Goal: Transaction & Acquisition: Purchase product/service

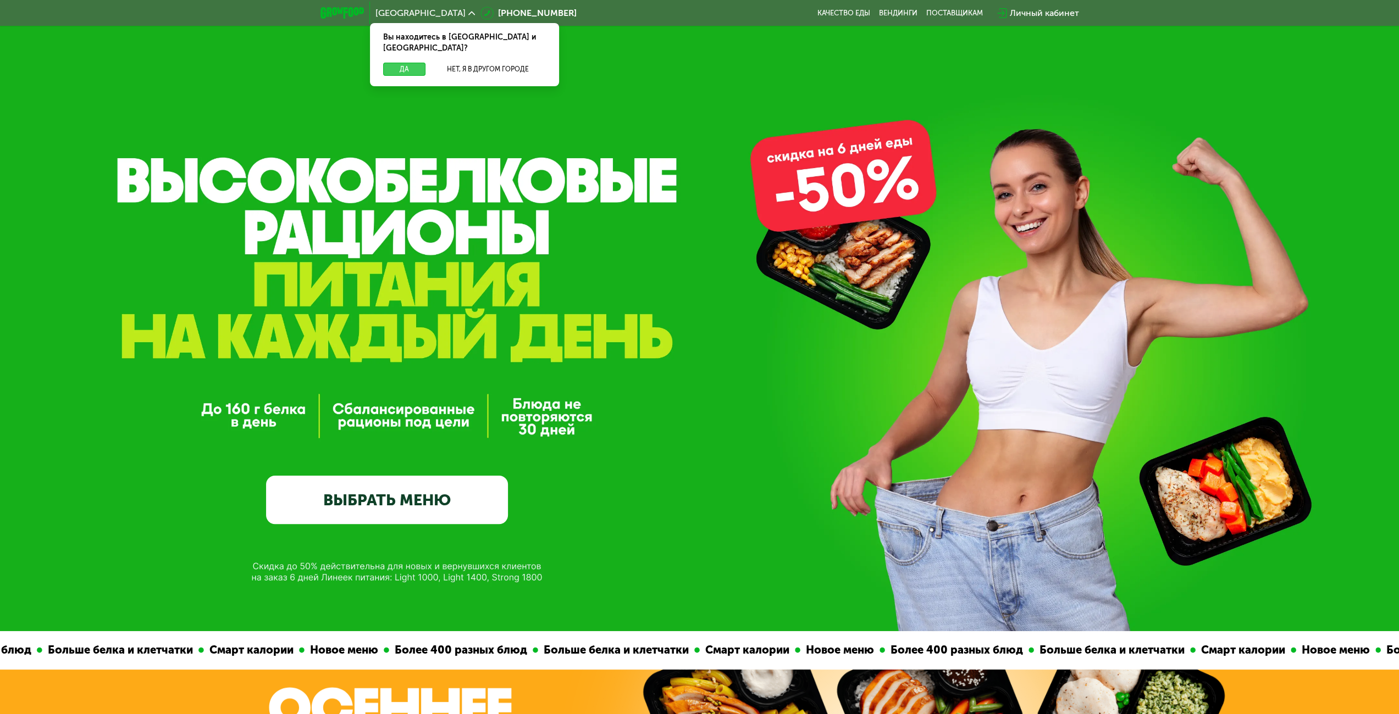
click at [395, 63] on button "Да" at bounding box center [404, 69] width 42 height 13
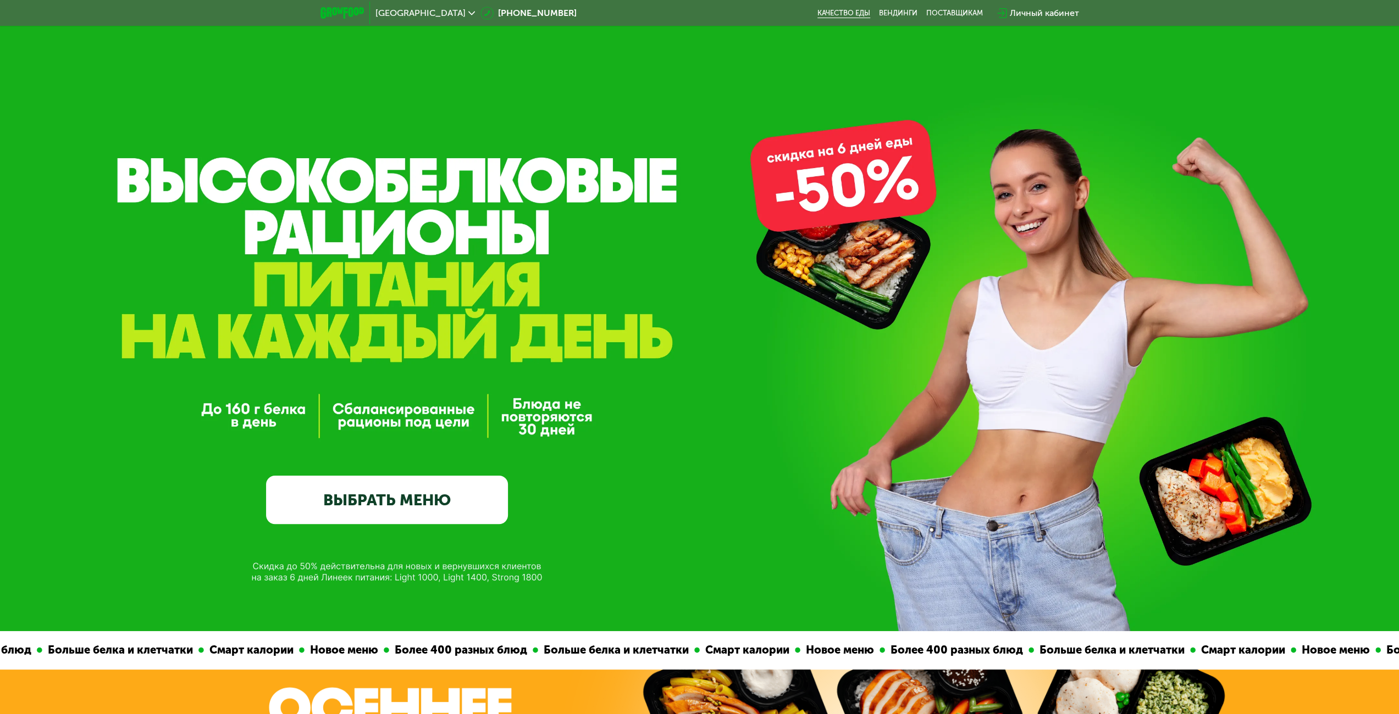
click at [867, 14] on link "Качество еды" at bounding box center [843, 13] width 53 height 9
click at [427, 506] on link "ВЫБРАТЬ МЕНЮ" at bounding box center [387, 500] width 242 height 48
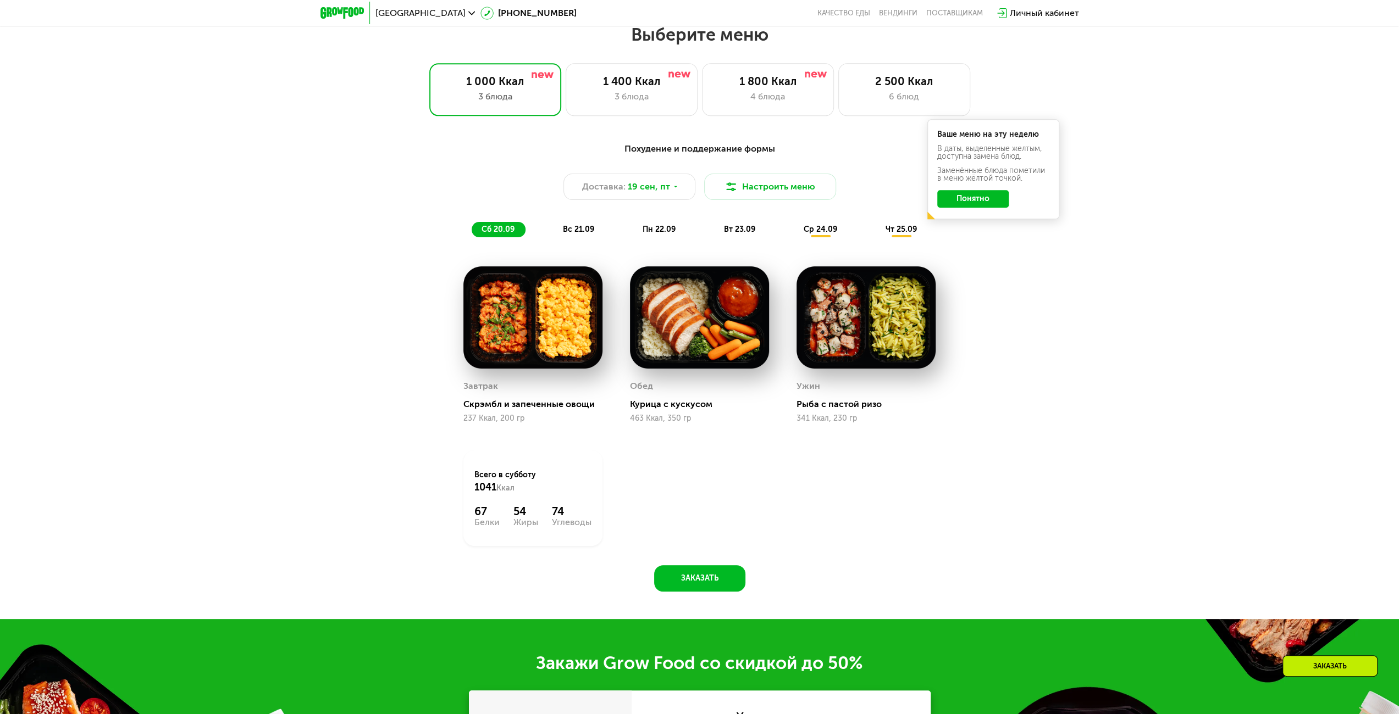
scroll to position [1199, 0]
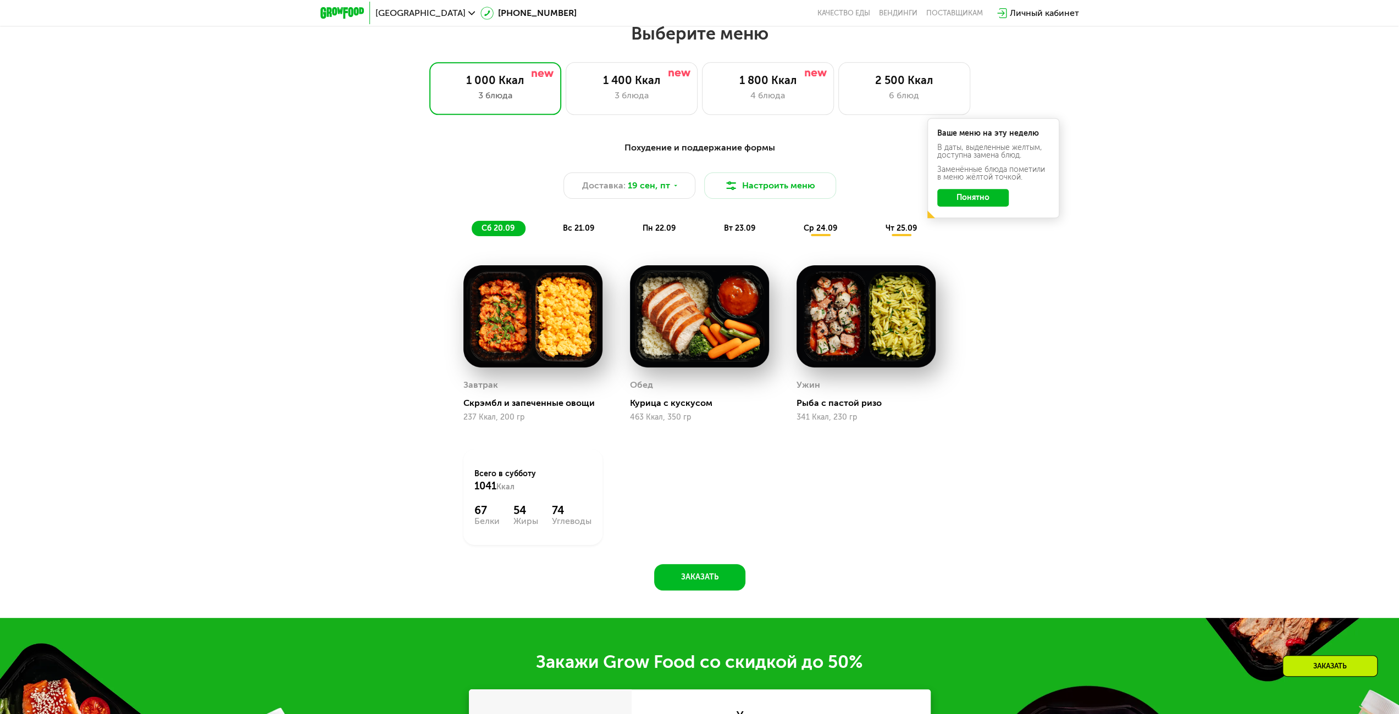
click at [978, 204] on button "Понятно" at bounding box center [972, 198] width 71 height 18
click at [746, 95] on div "4 блюда" at bounding box center [767, 95] width 109 height 13
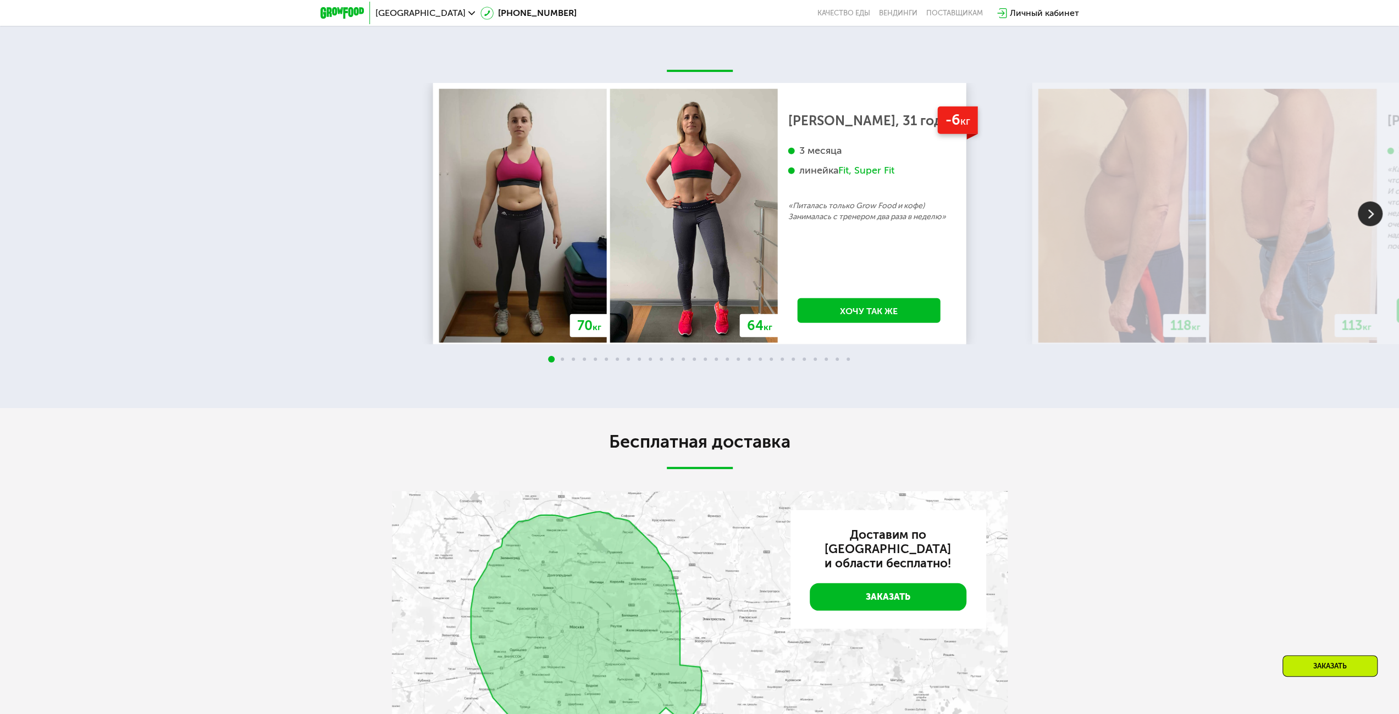
scroll to position [2847, 0]
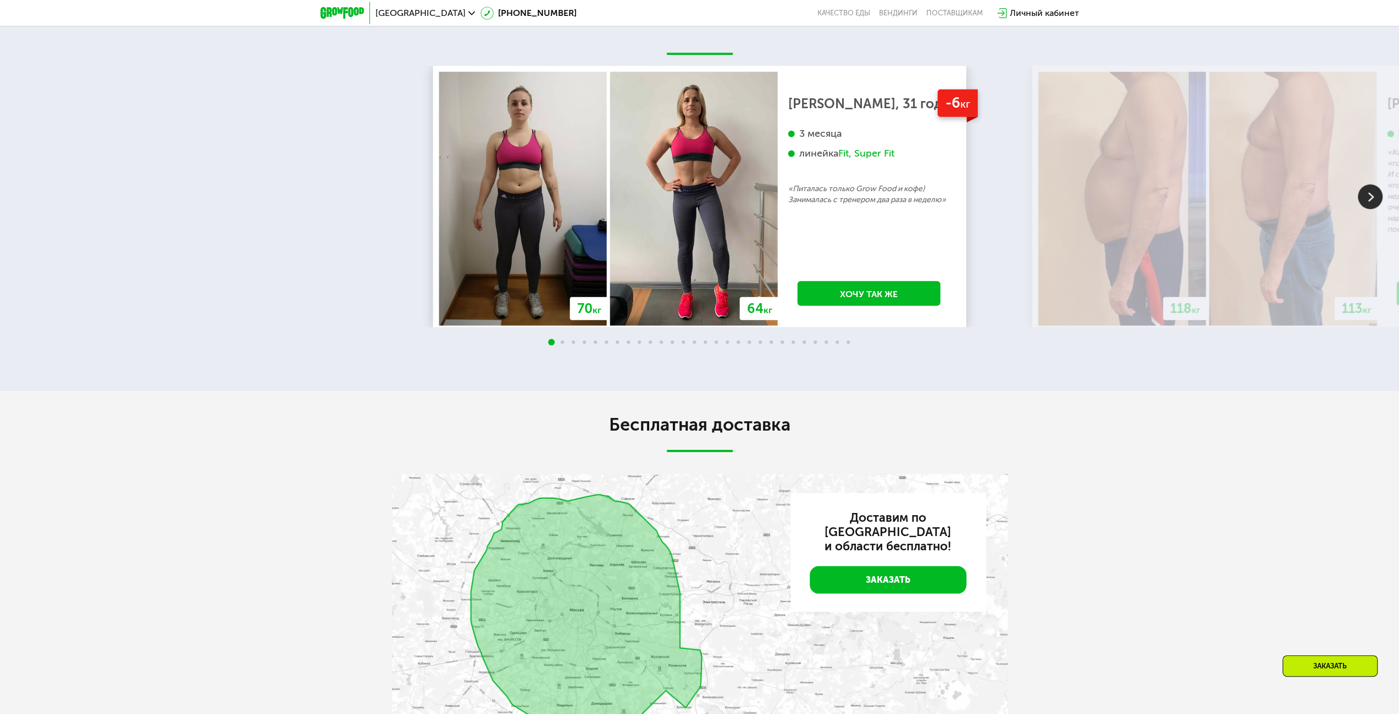
click at [1371, 209] on img at bounding box center [1369, 197] width 25 height 25
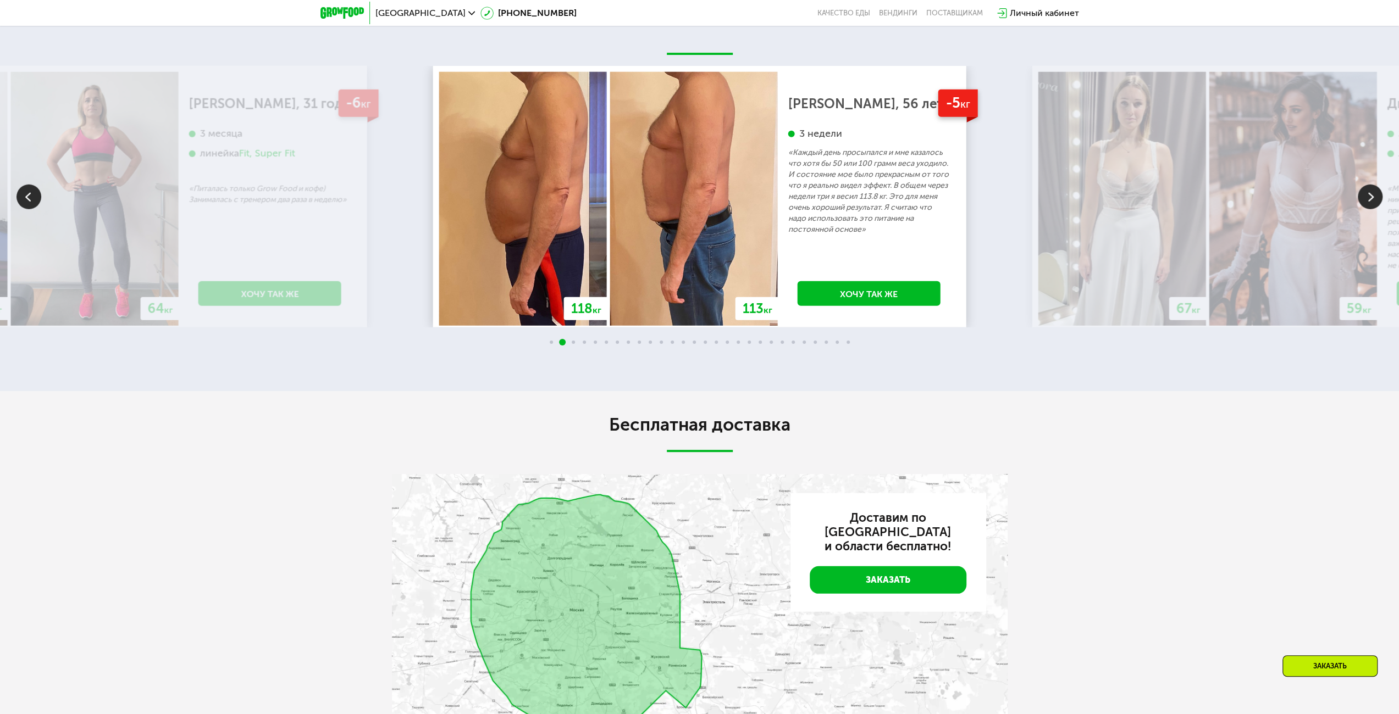
click at [1371, 209] on img at bounding box center [1369, 197] width 25 height 25
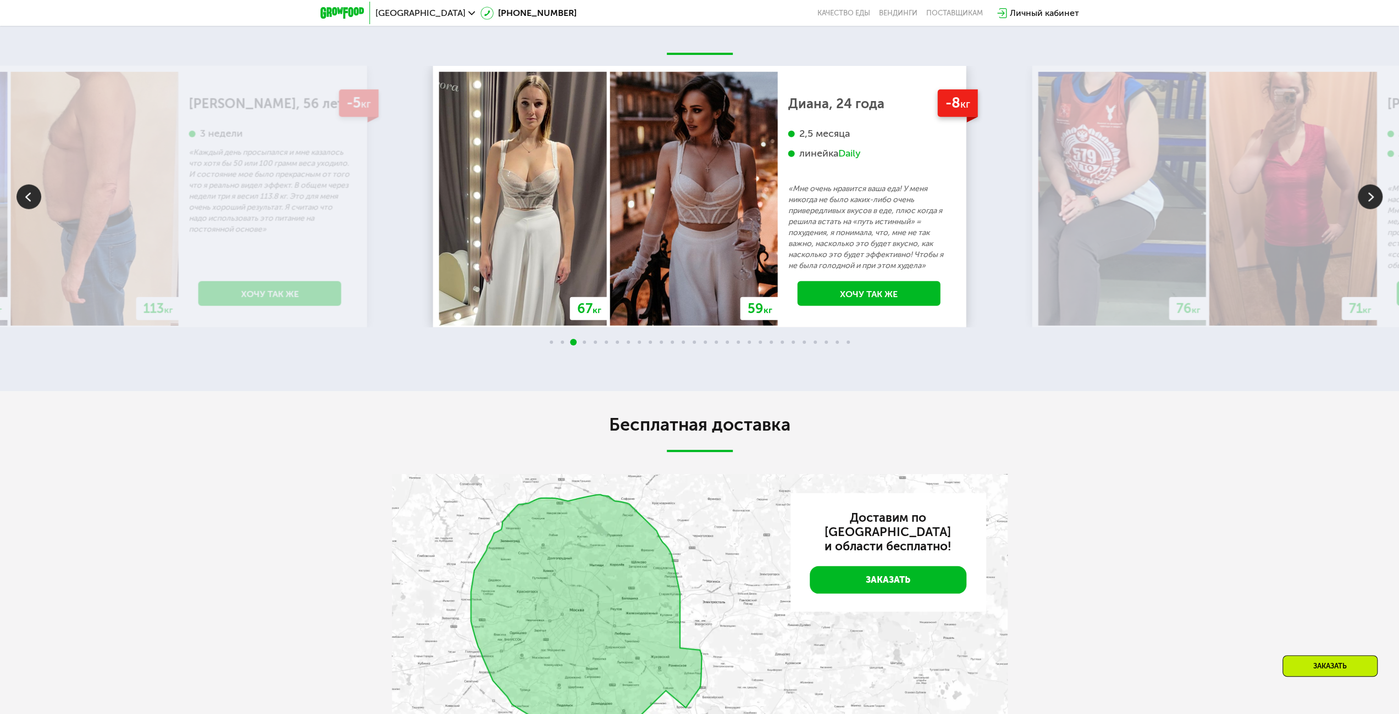
click at [1371, 209] on img at bounding box center [1369, 197] width 25 height 25
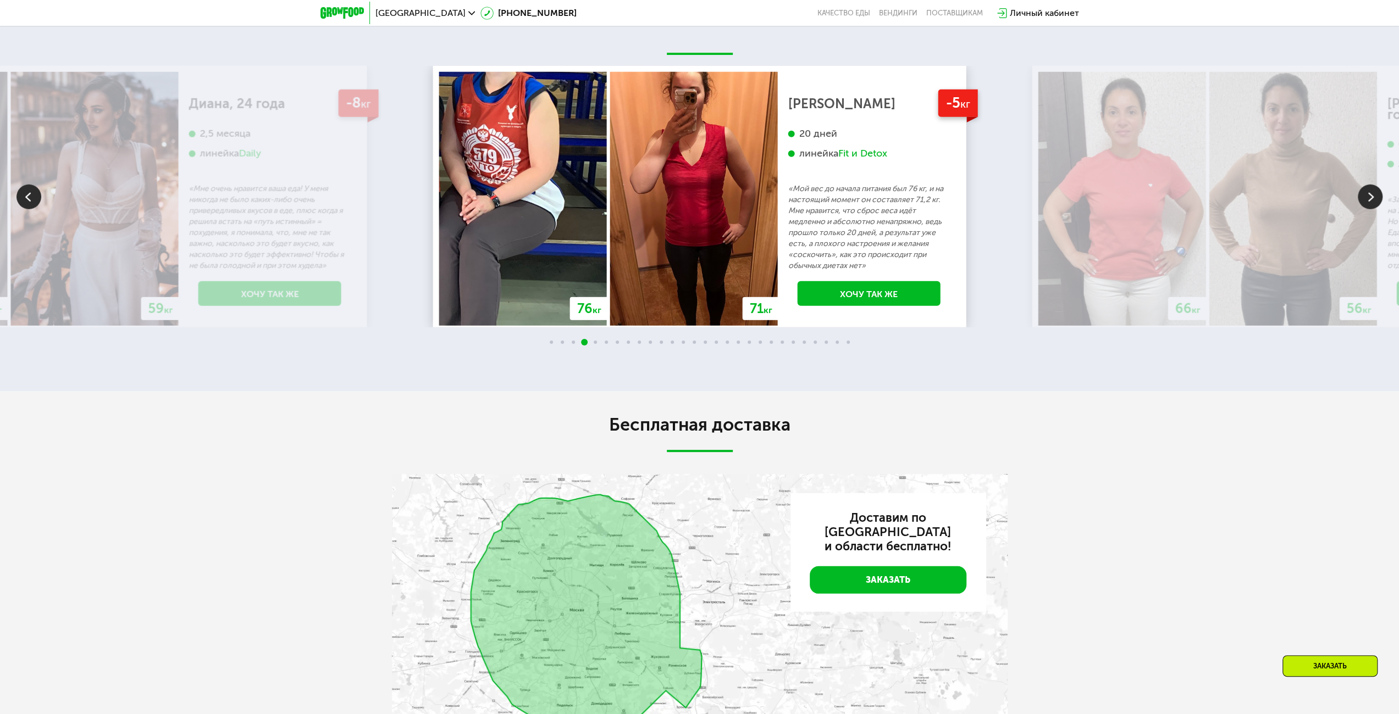
click at [1371, 209] on img at bounding box center [1369, 197] width 25 height 25
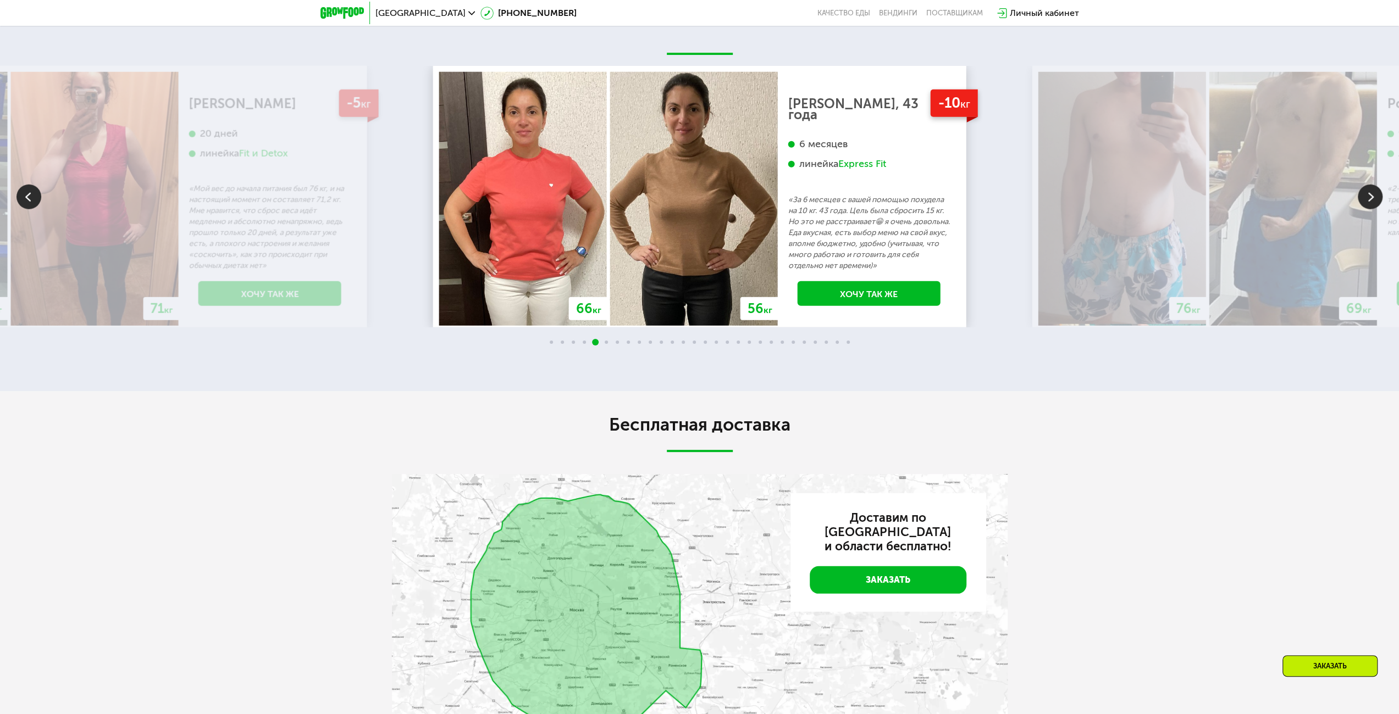
click at [1371, 209] on img at bounding box center [1369, 197] width 25 height 25
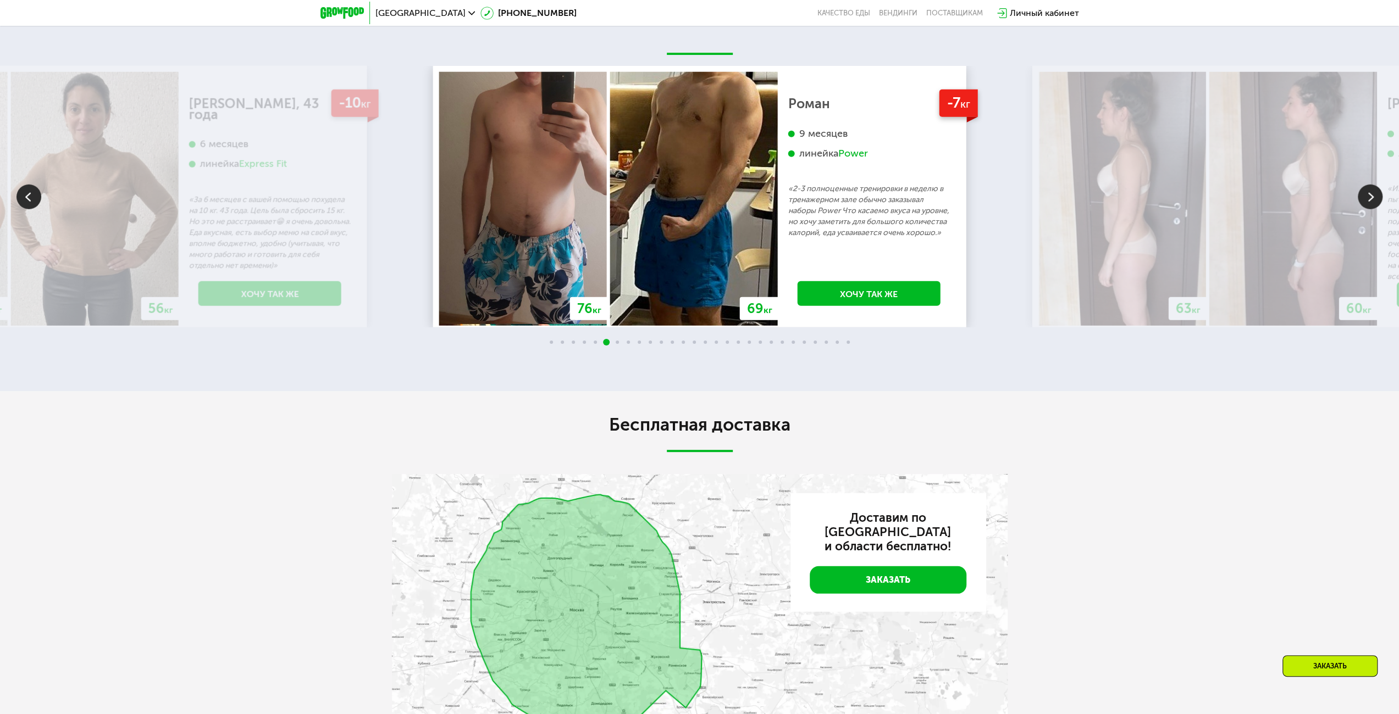
click at [1371, 209] on img at bounding box center [1369, 197] width 25 height 25
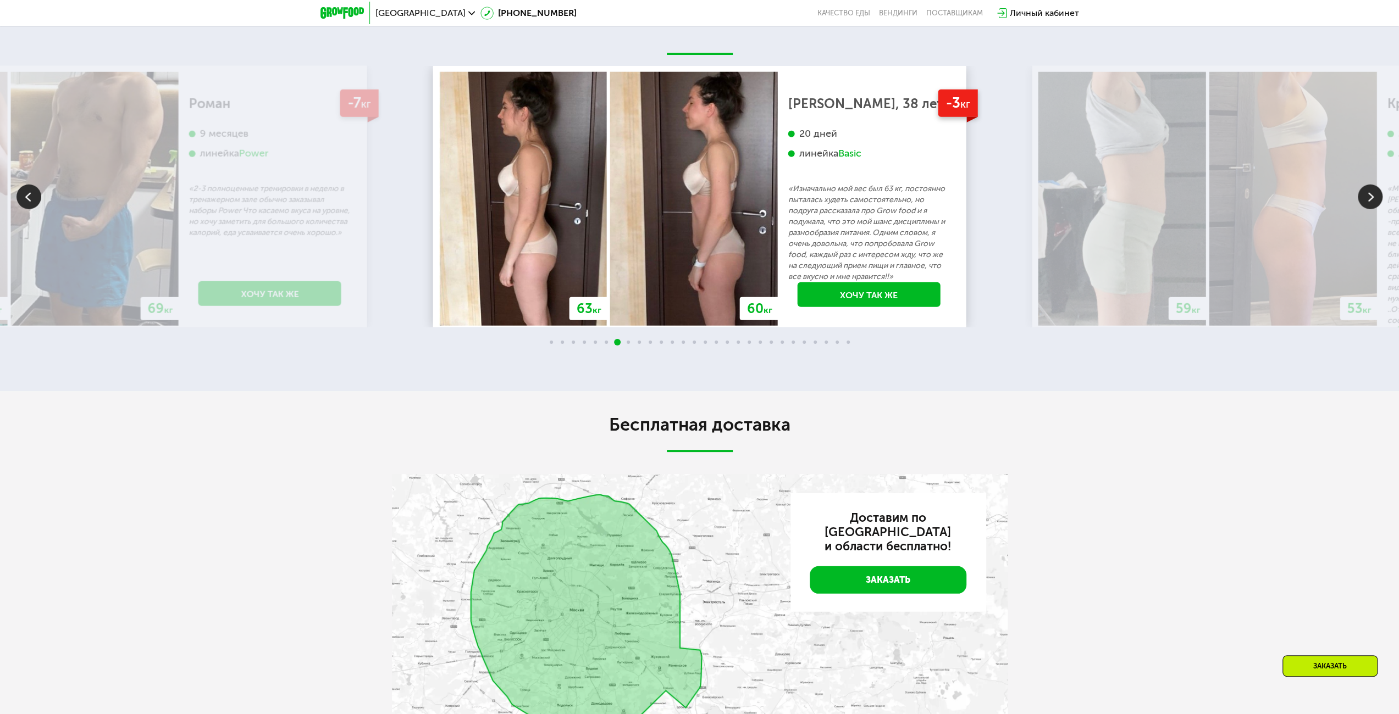
click at [1371, 209] on img at bounding box center [1369, 197] width 25 height 25
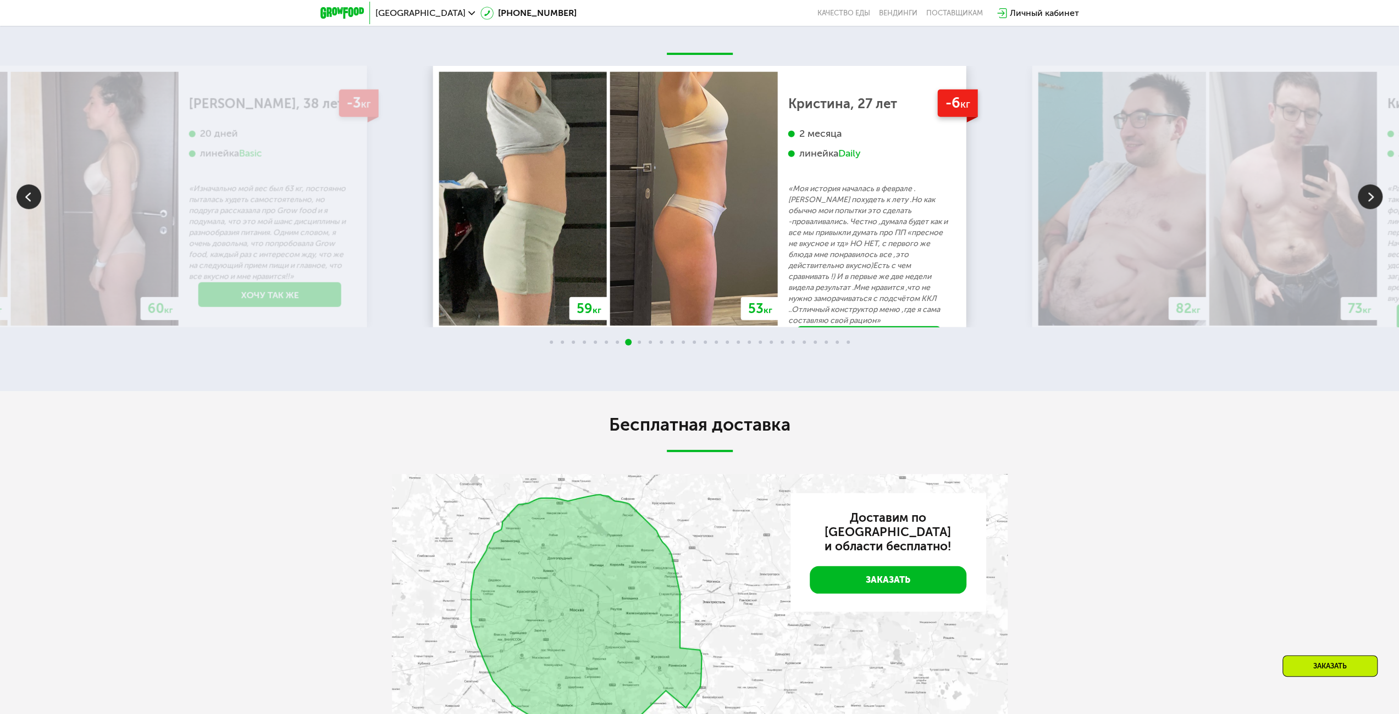
click at [1371, 209] on img at bounding box center [1369, 197] width 25 height 25
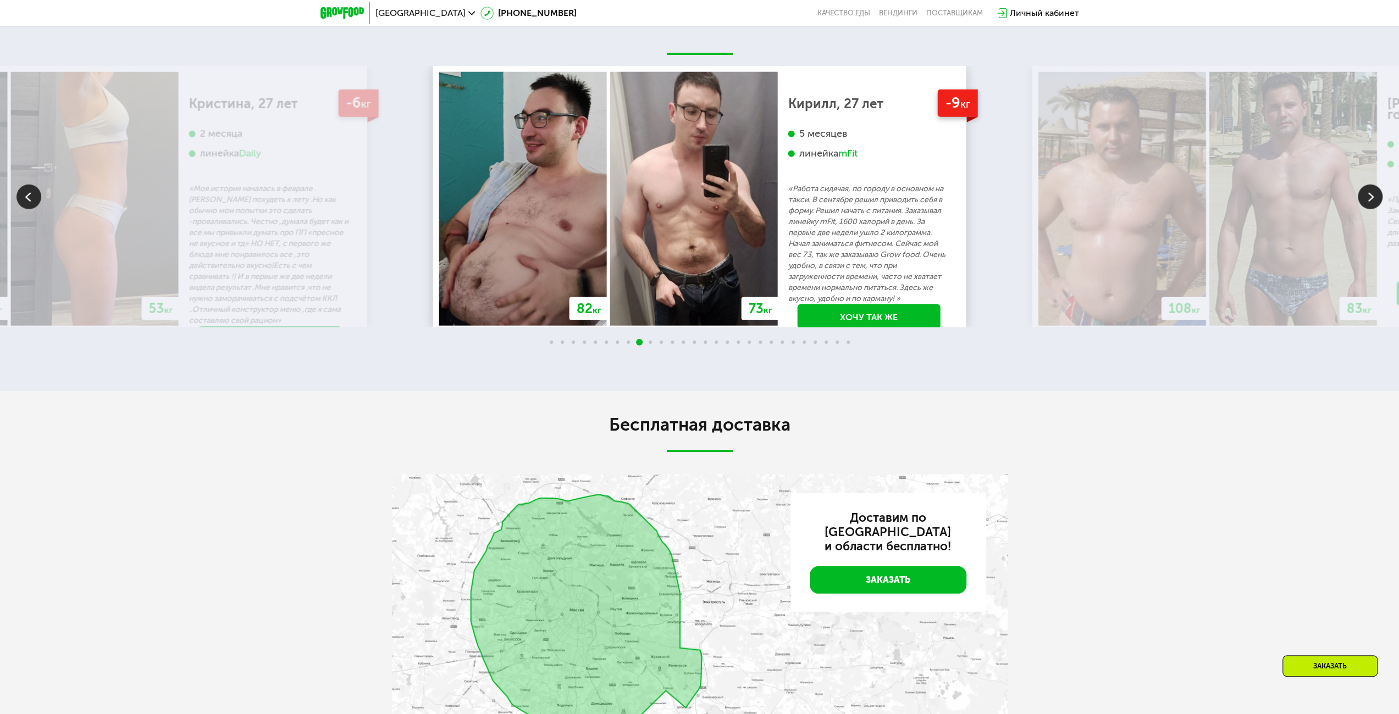
click at [1371, 209] on img at bounding box center [1369, 197] width 25 height 25
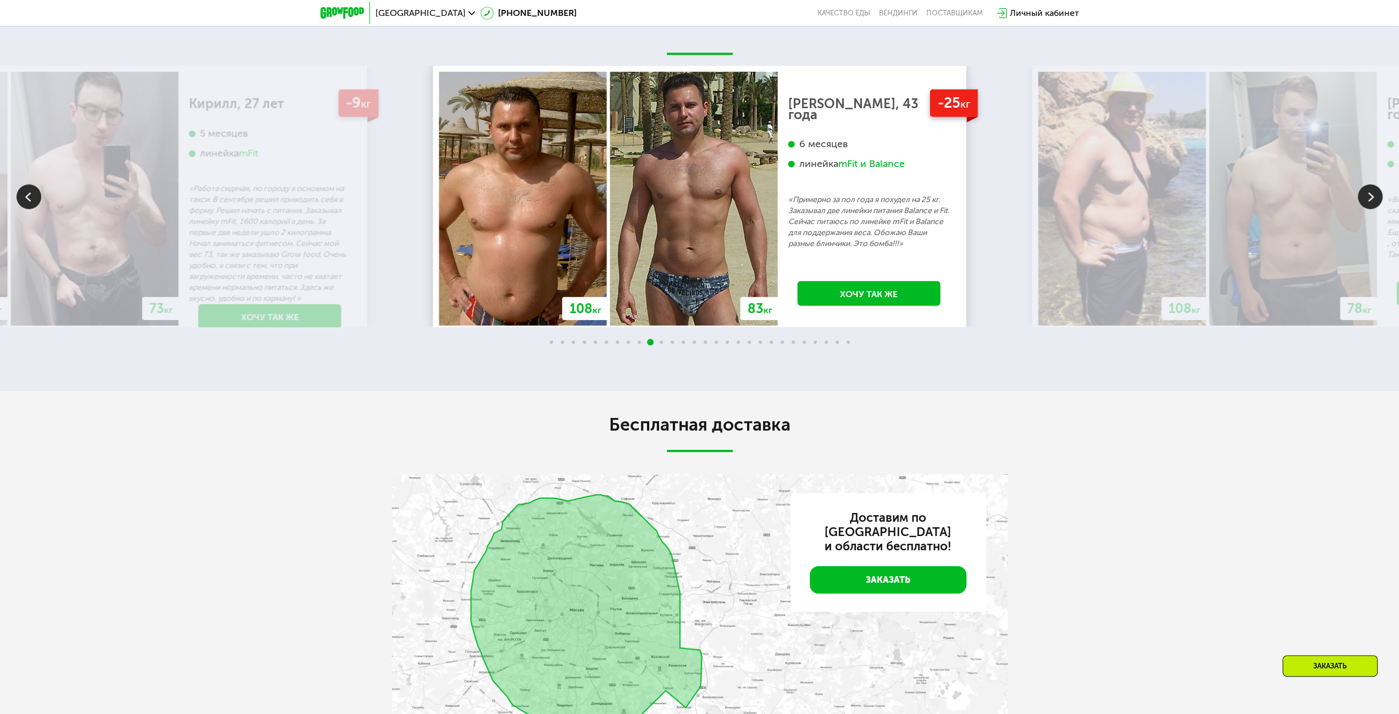
click at [1371, 209] on img at bounding box center [1369, 197] width 25 height 25
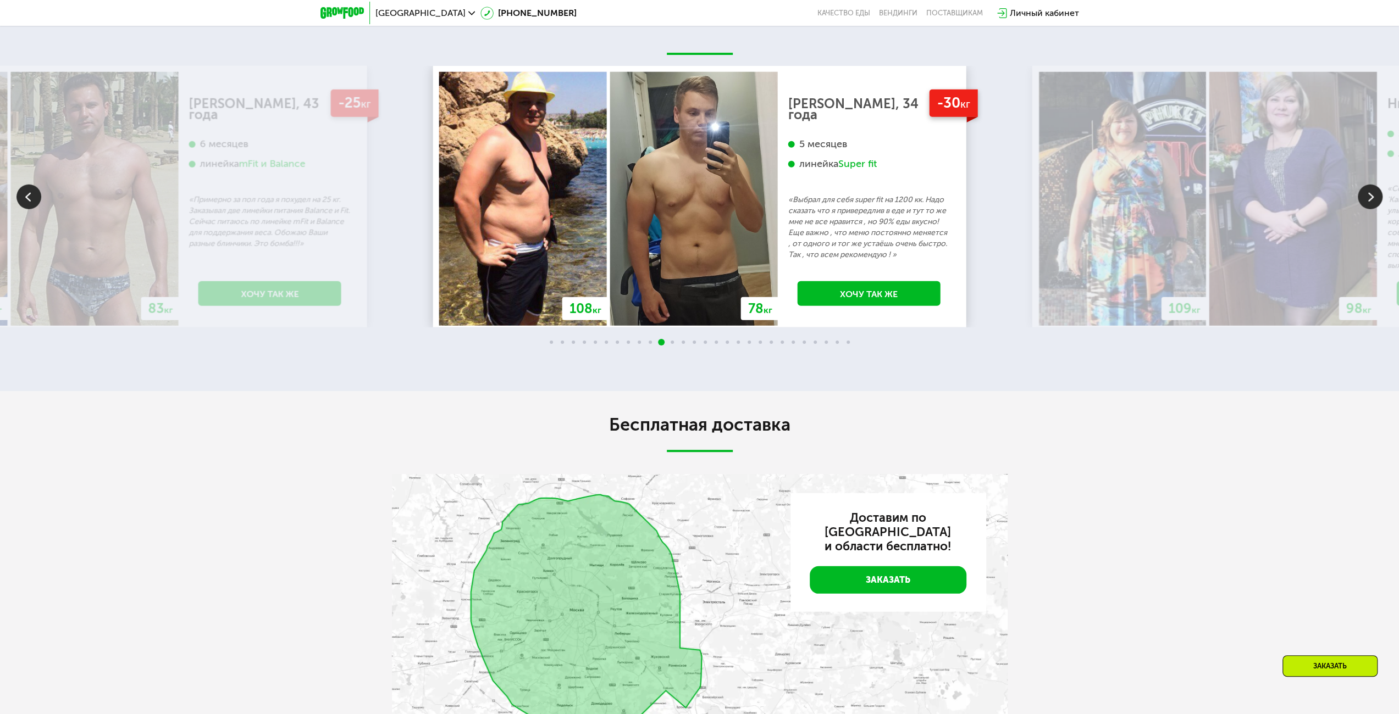
click at [1371, 209] on img at bounding box center [1369, 197] width 25 height 25
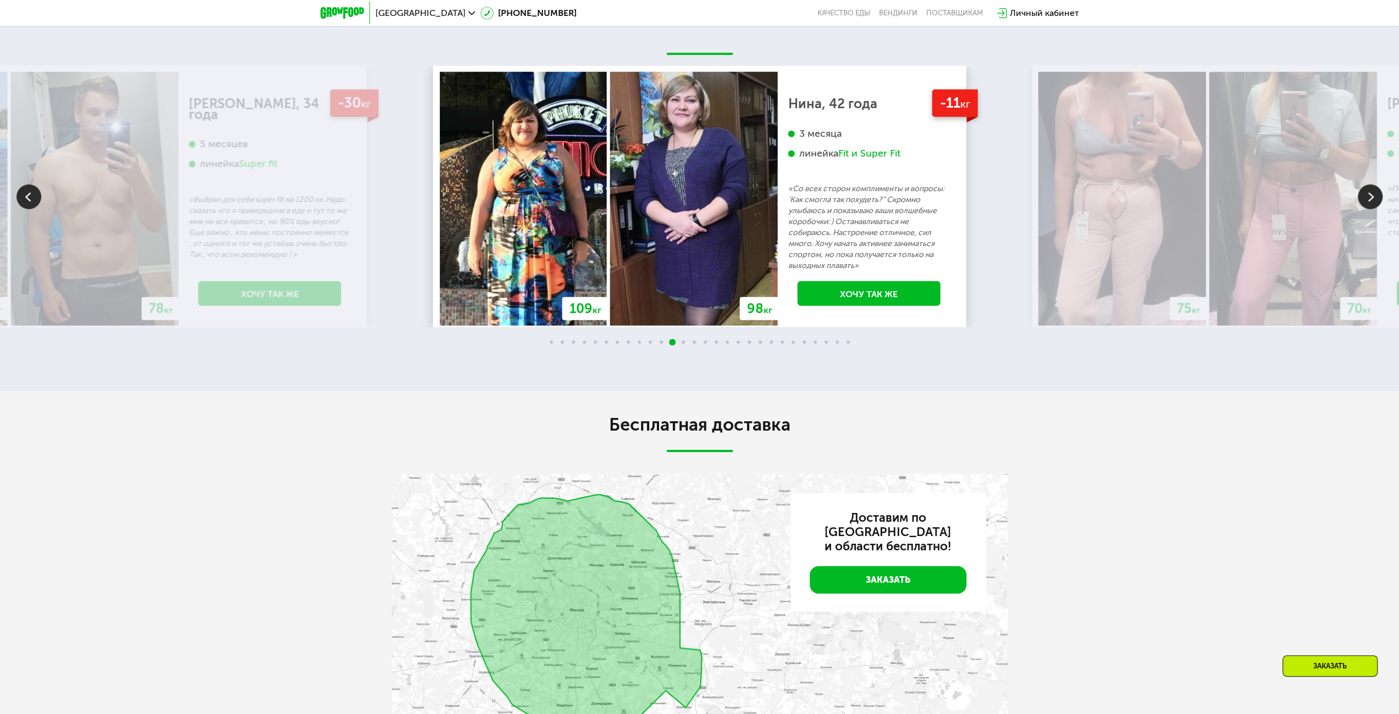
click at [1371, 209] on img at bounding box center [1369, 197] width 25 height 25
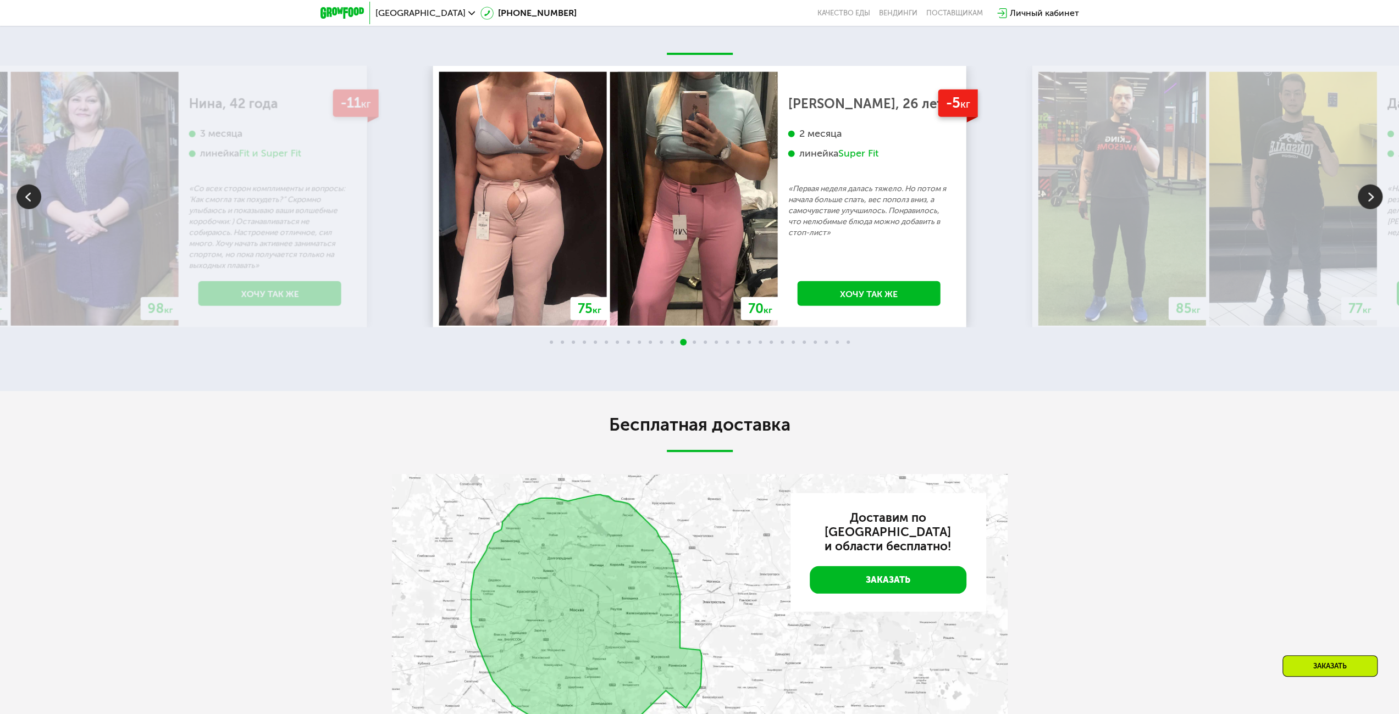
click at [1371, 209] on img at bounding box center [1369, 197] width 25 height 25
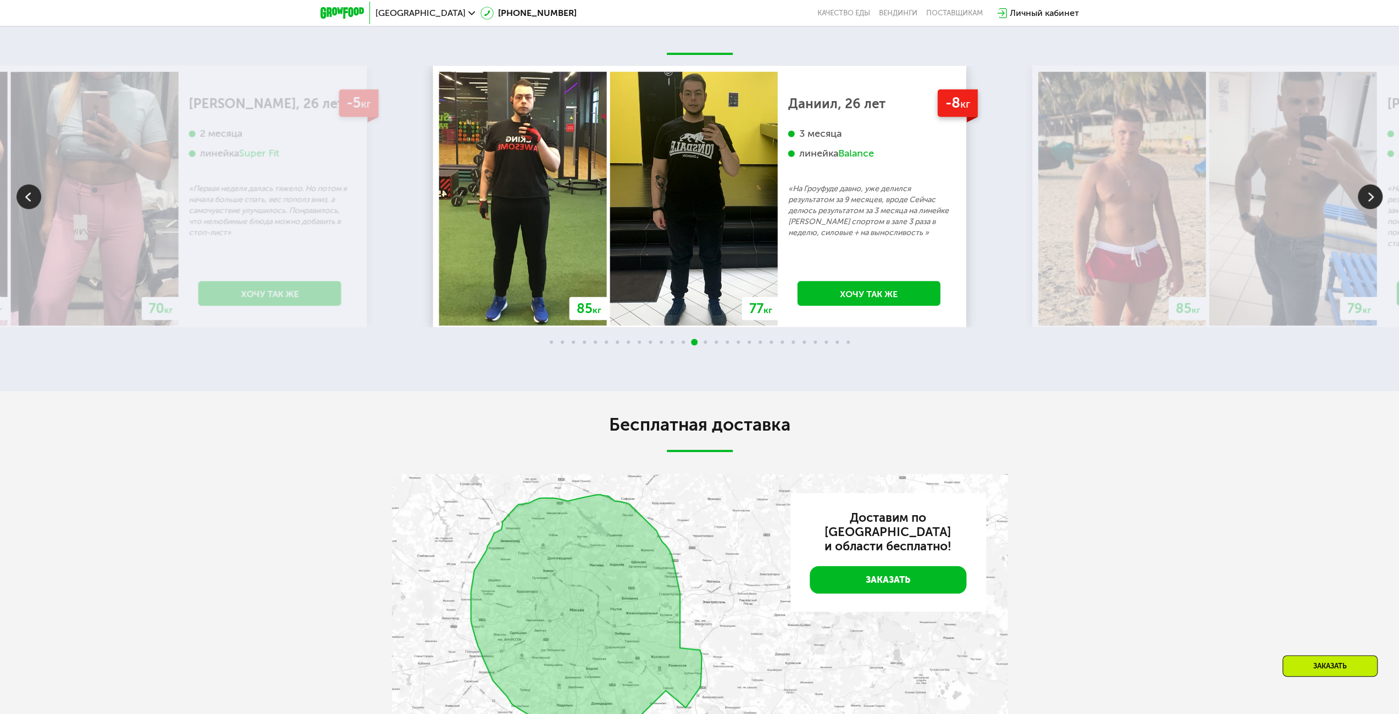
click at [1371, 209] on img at bounding box center [1369, 197] width 25 height 25
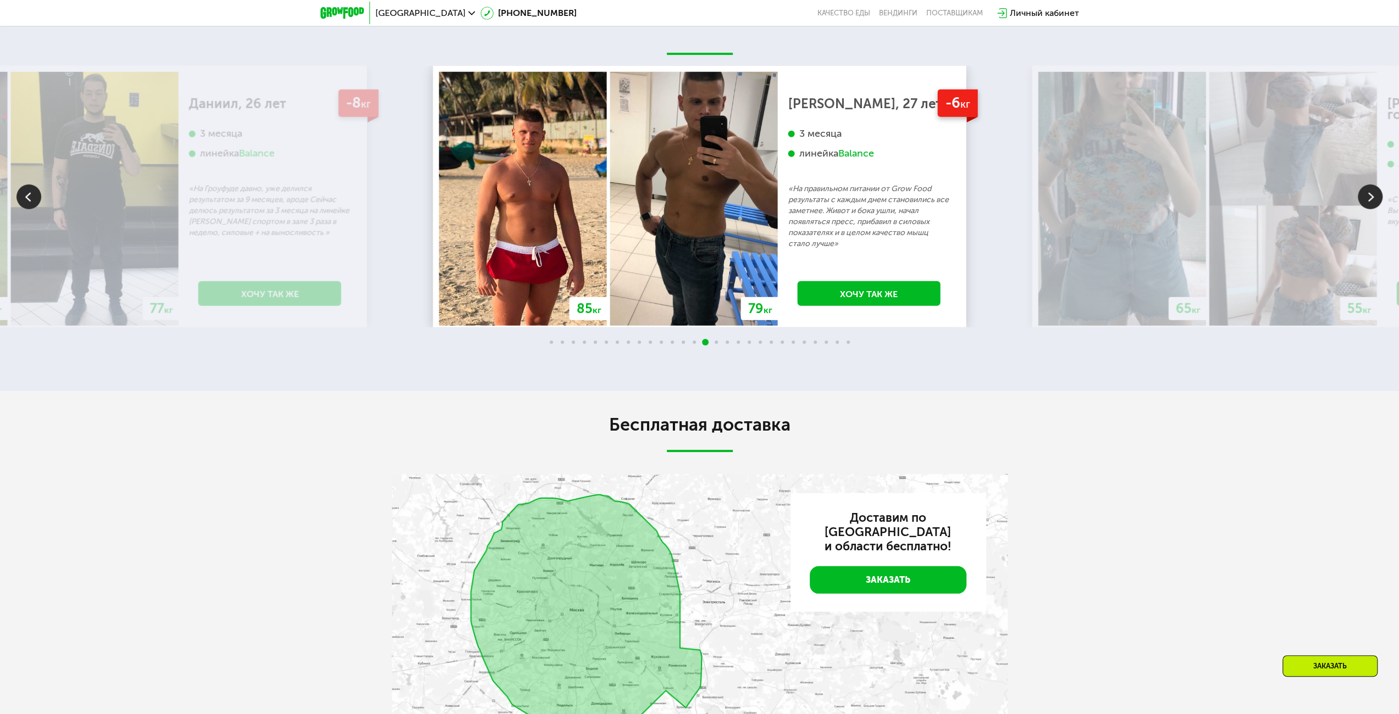
click at [1371, 209] on img at bounding box center [1369, 197] width 25 height 25
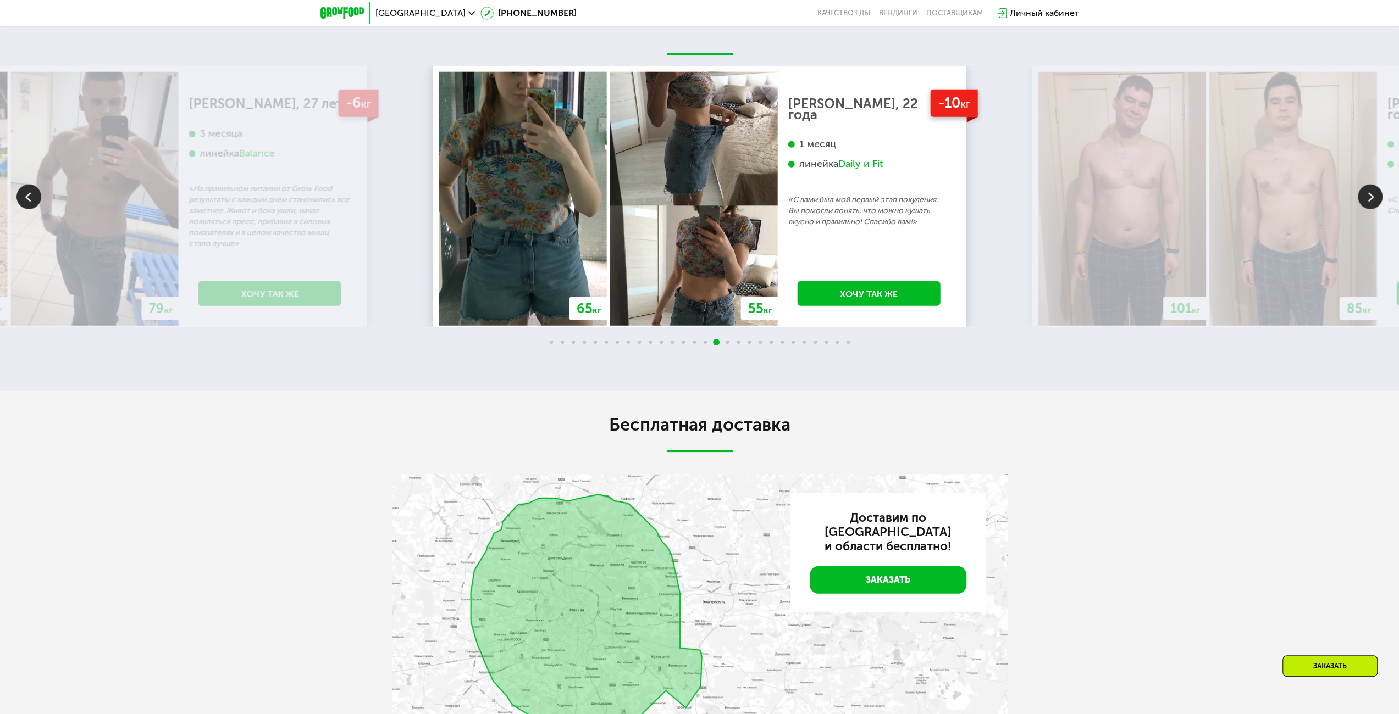
click at [1371, 209] on img at bounding box center [1369, 197] width 25 height 25
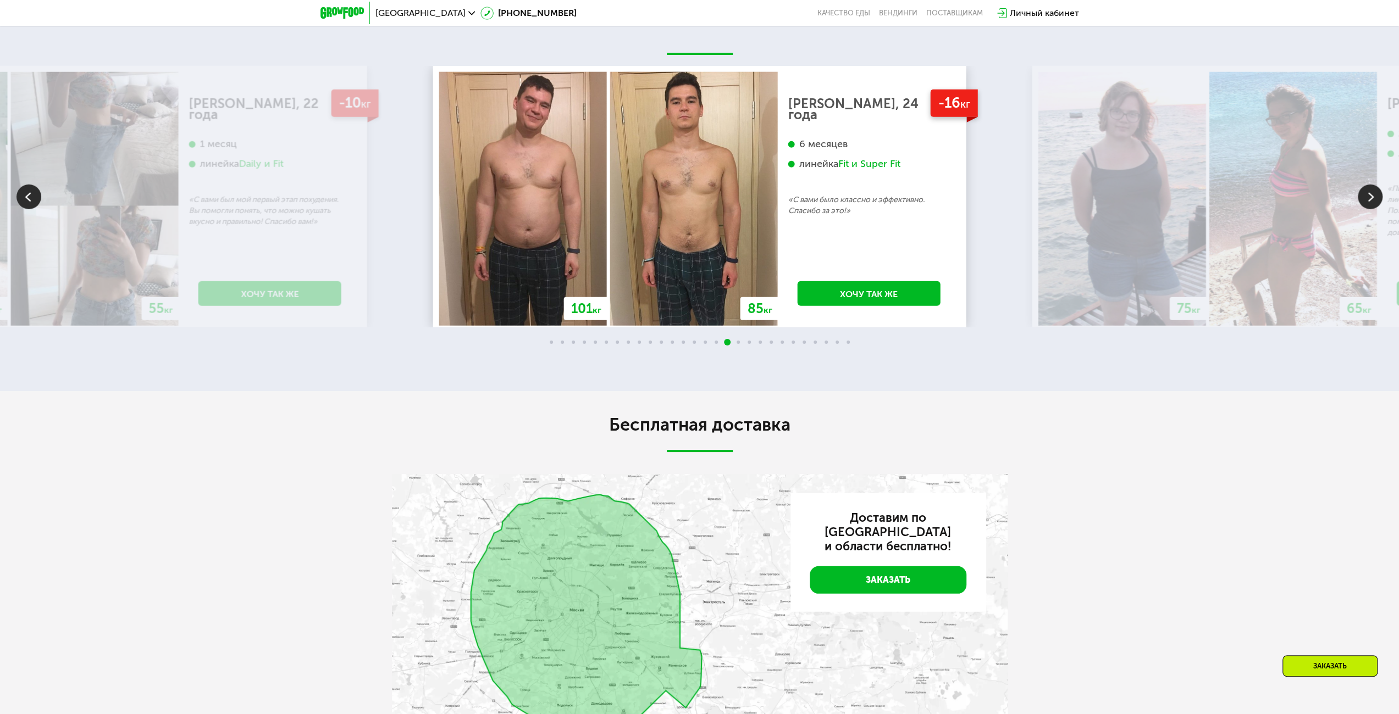
click at [1371, 209] on img at bounding box center [1369, 197] width 25 height 25
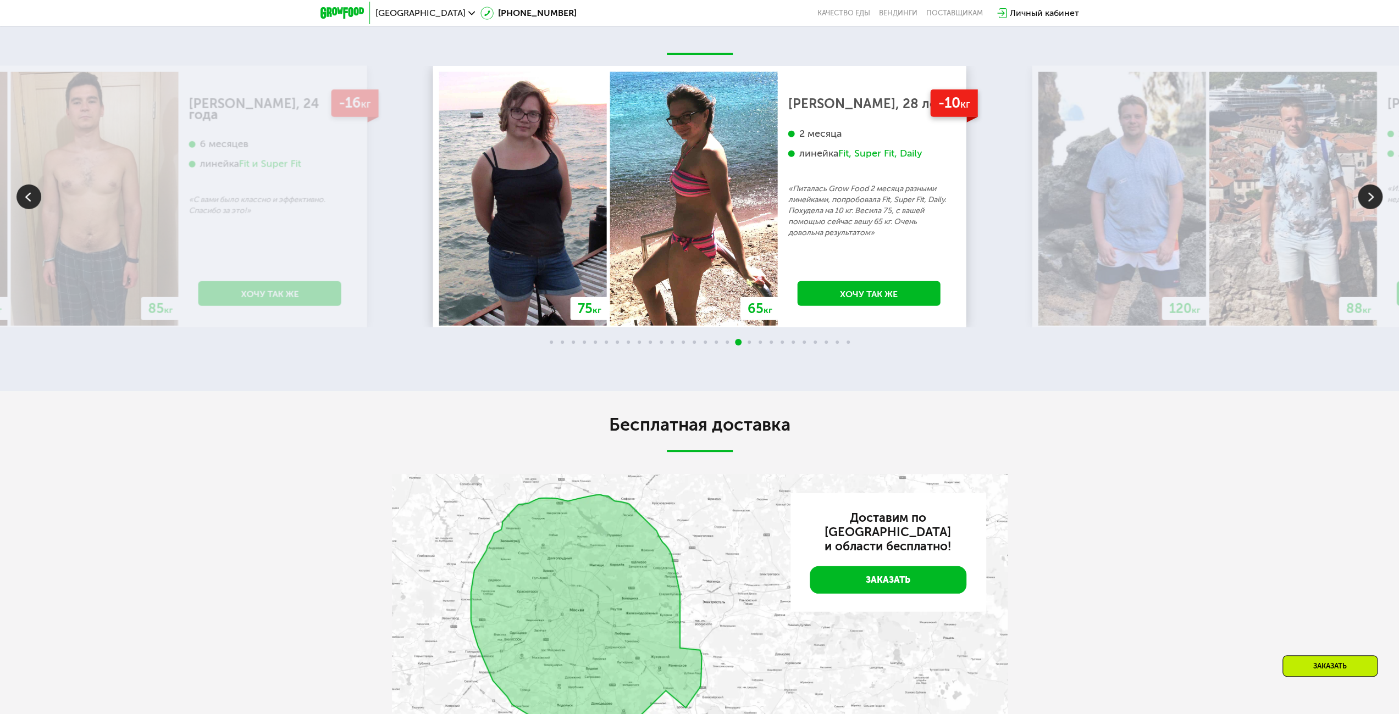
click at [1371, 209] on img at bounding box center [1369, 197] width 25 height 25
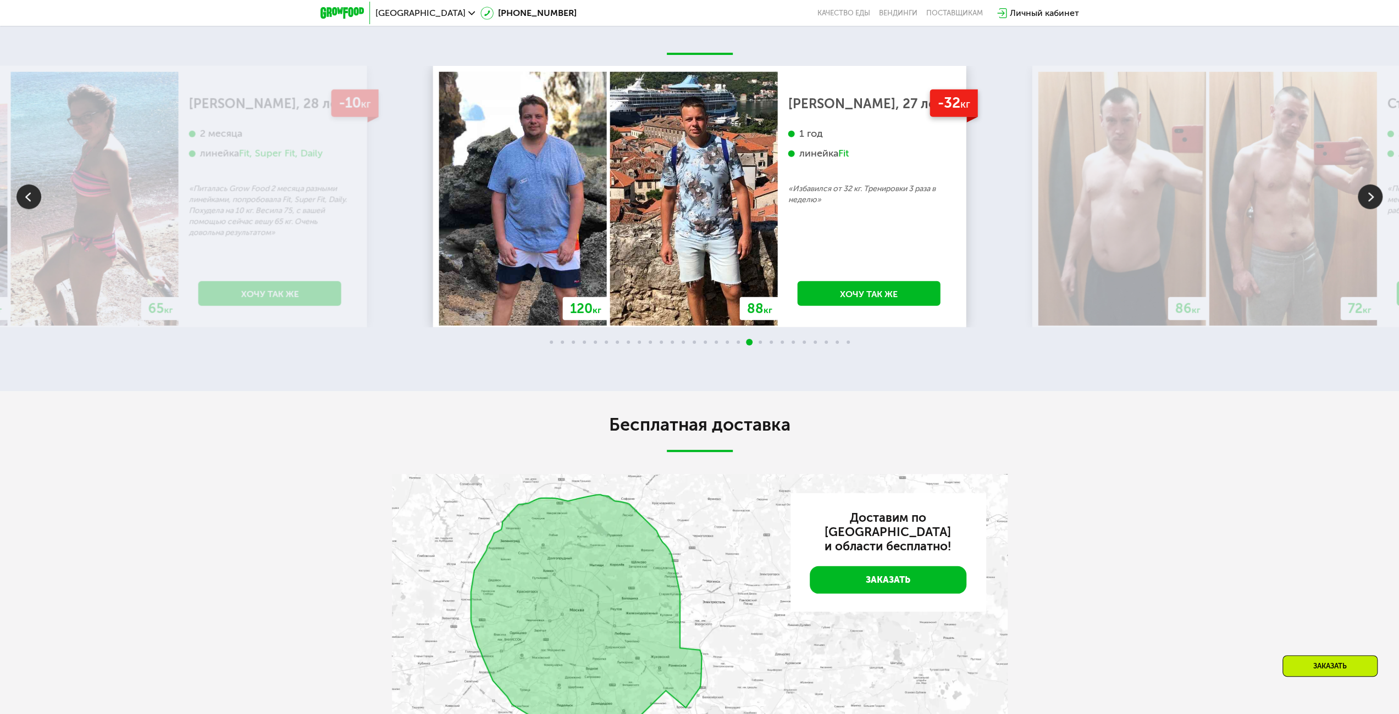
click at [1371, 209] on img at bounding box center [1369, 197] width 25 height 25
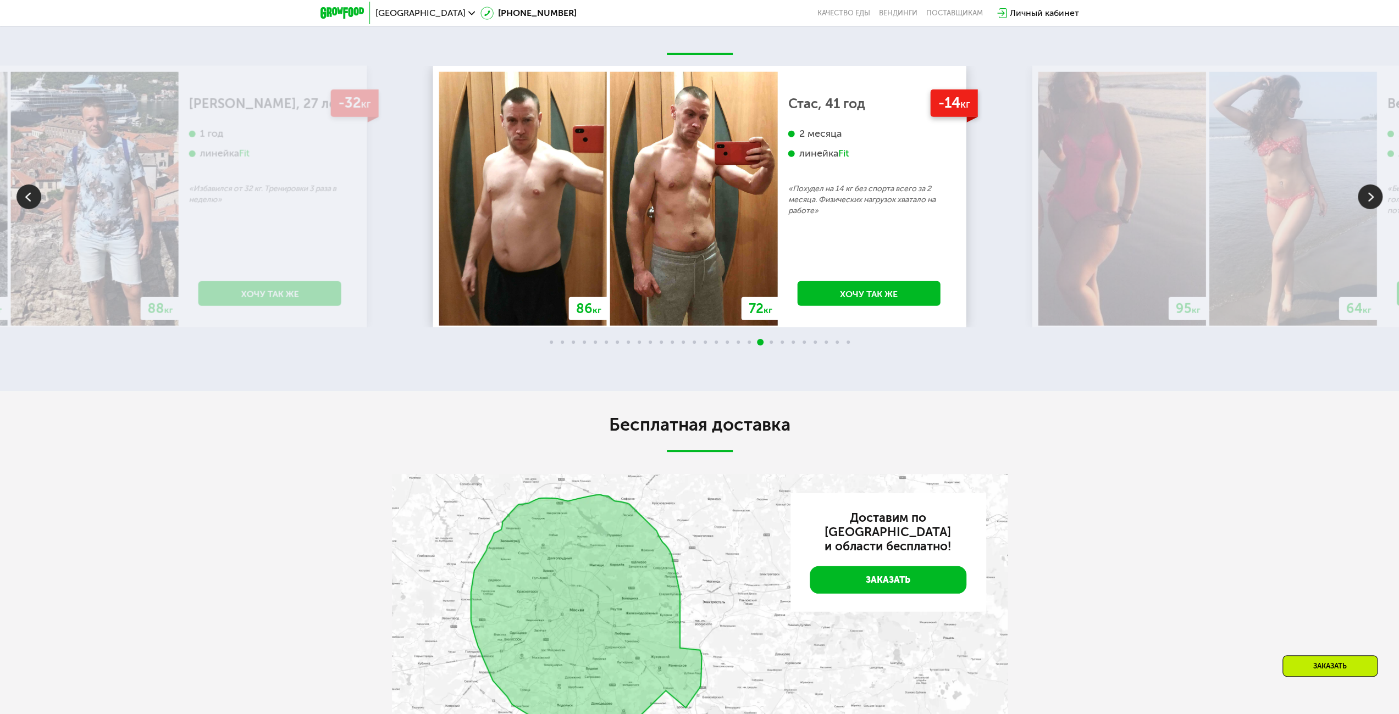
click at [1371, 209] on img at bounding box center [1369, 197] width 25 height 25
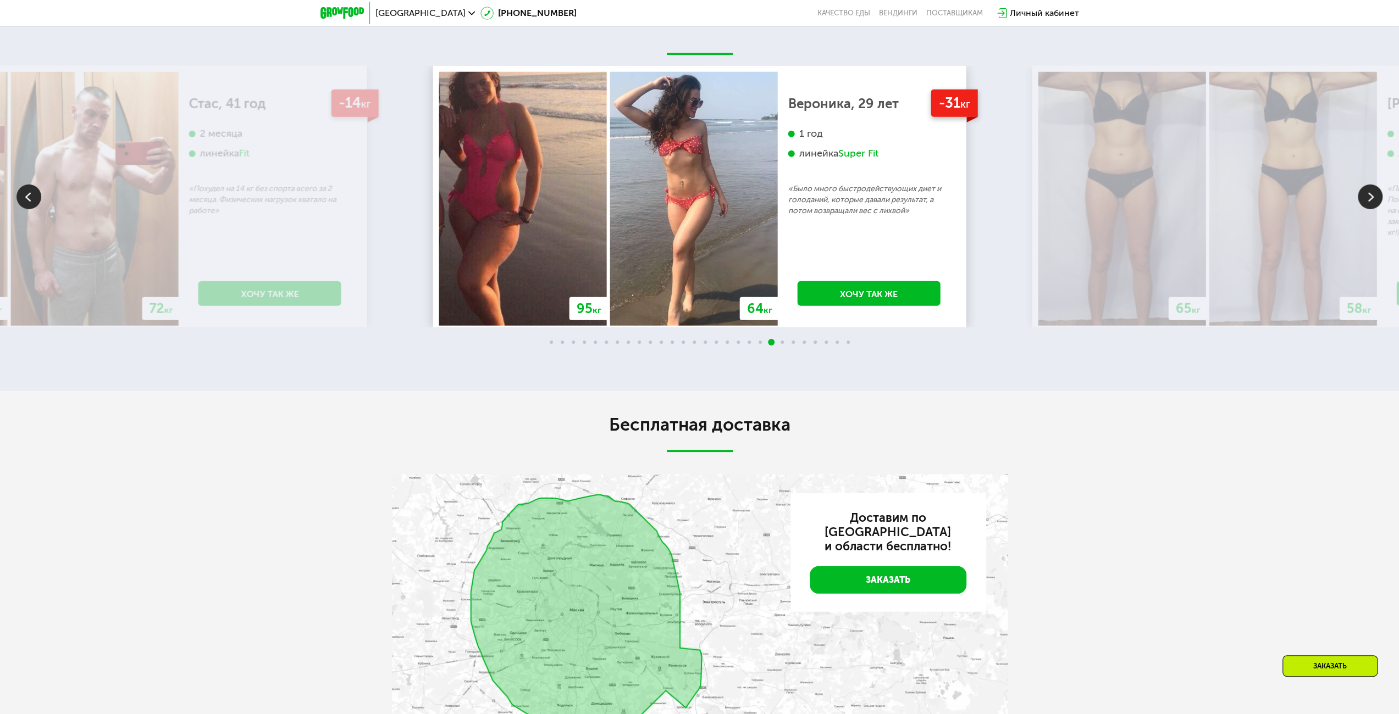
click at [1371, 209] on img at bounding box center [1369, 197] width 25 height 25
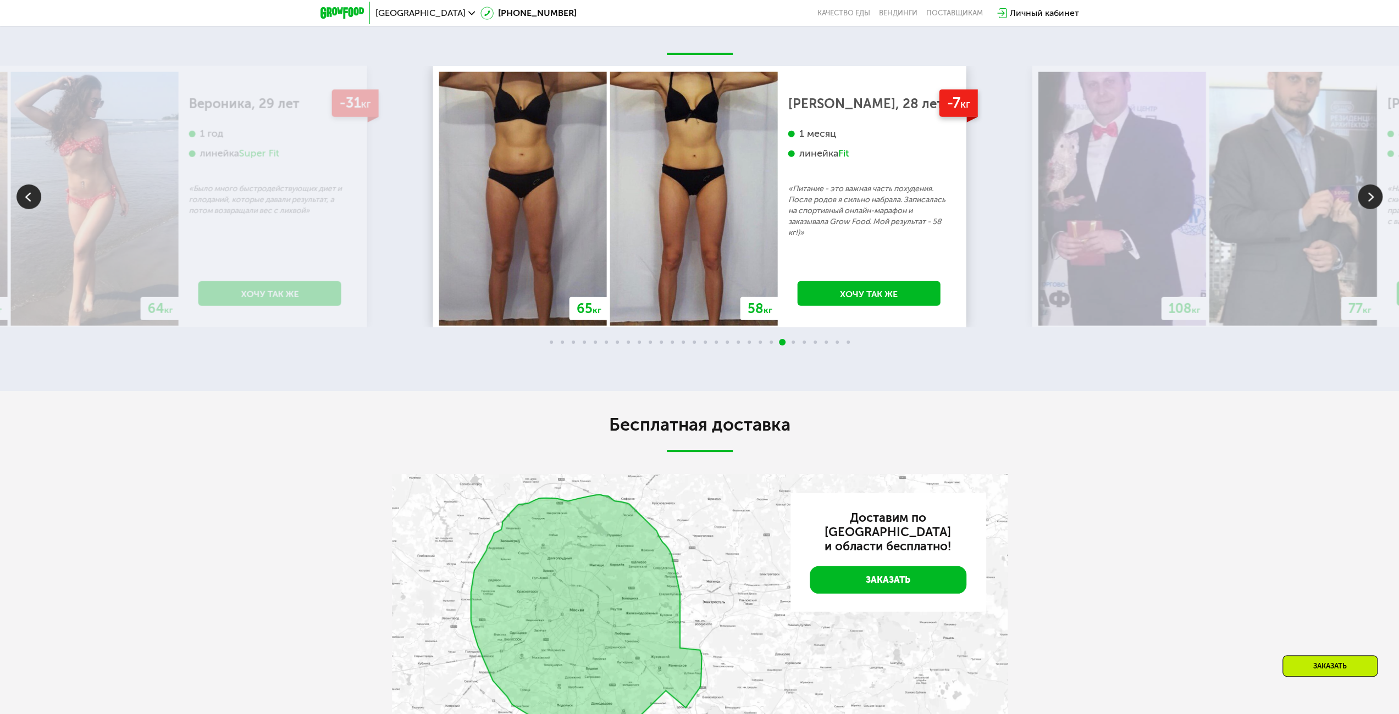
click at [1371, 209] on img at bounding box center [1369, 197] width 25 height 25
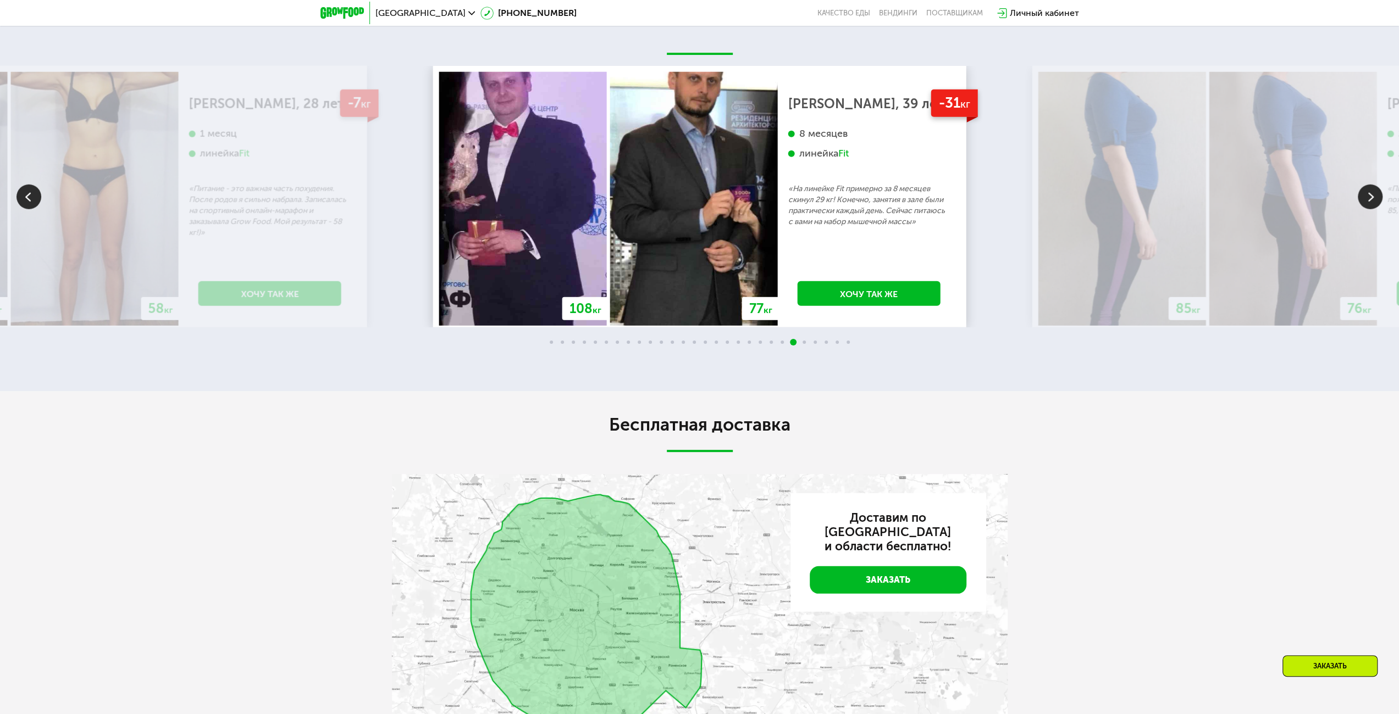
click at [1371, 209] on img at bounding box center [1369, 197] width 25 height 25
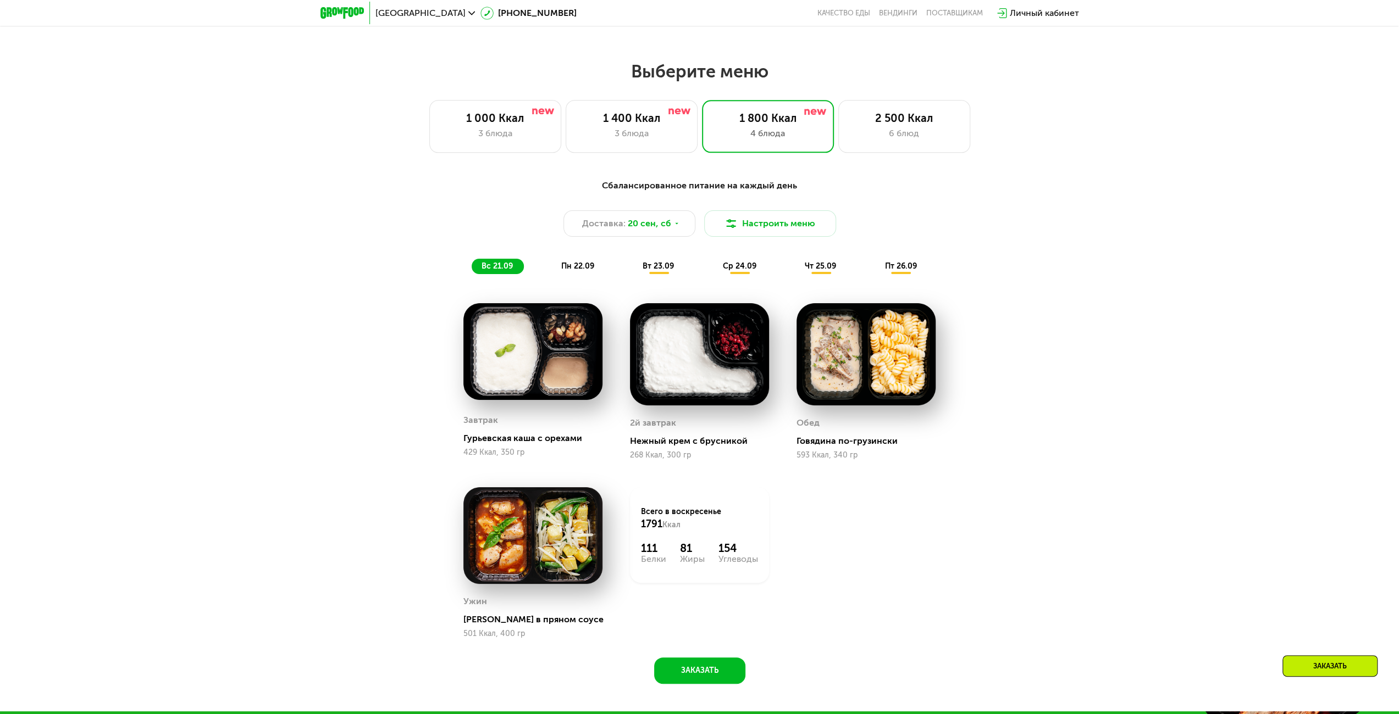
scroll to position [1144, 0]
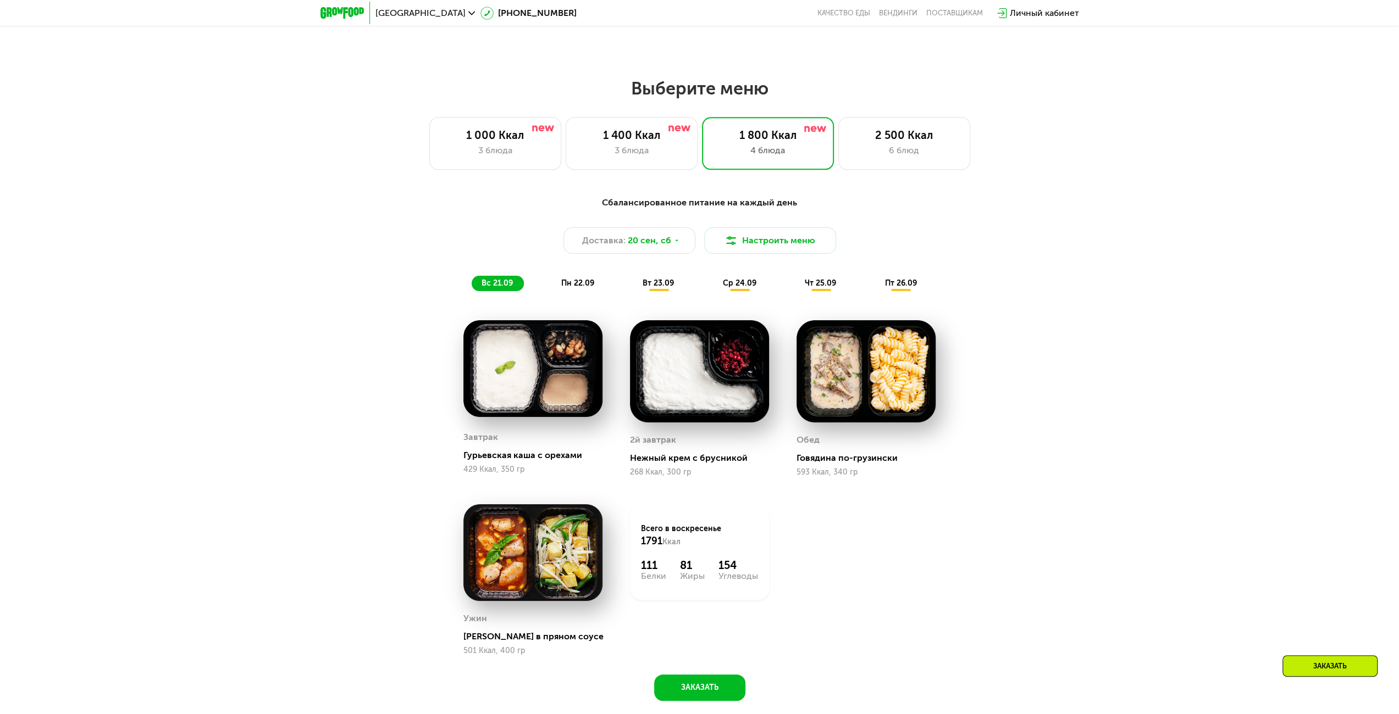
click at [585, 285] on span "пн 22.09" at bounding box center [577, 283] width 33 height 9
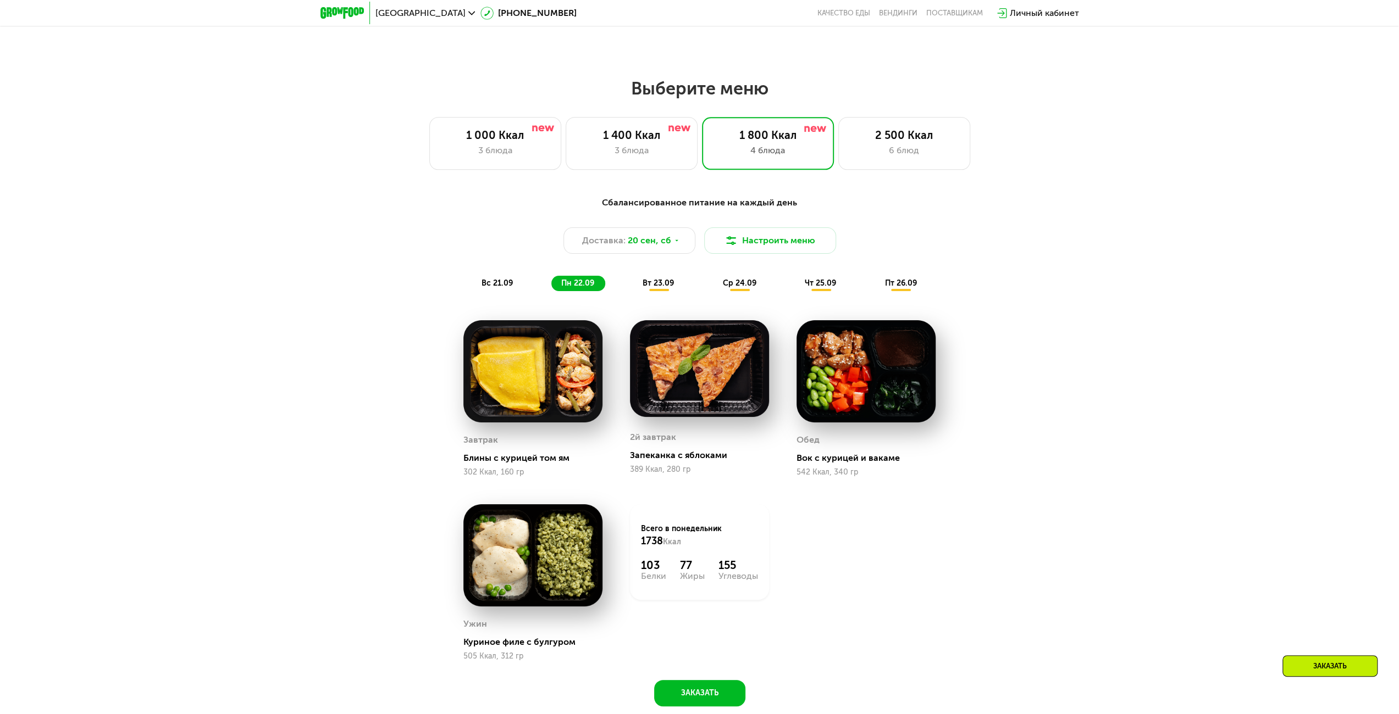
click at [651, 280] on div "вт 23.09" at bounding box center [659, 283] width 52 height 15
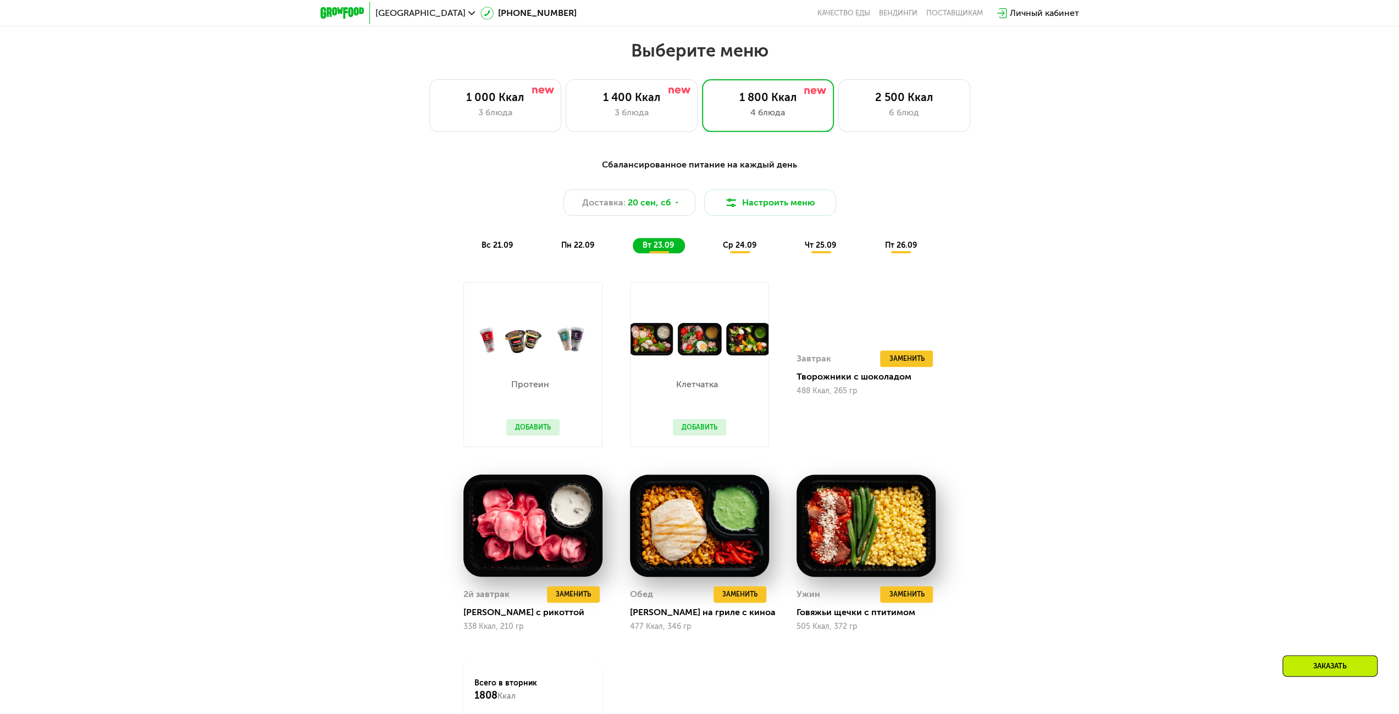
scroll to position [1199, 0]
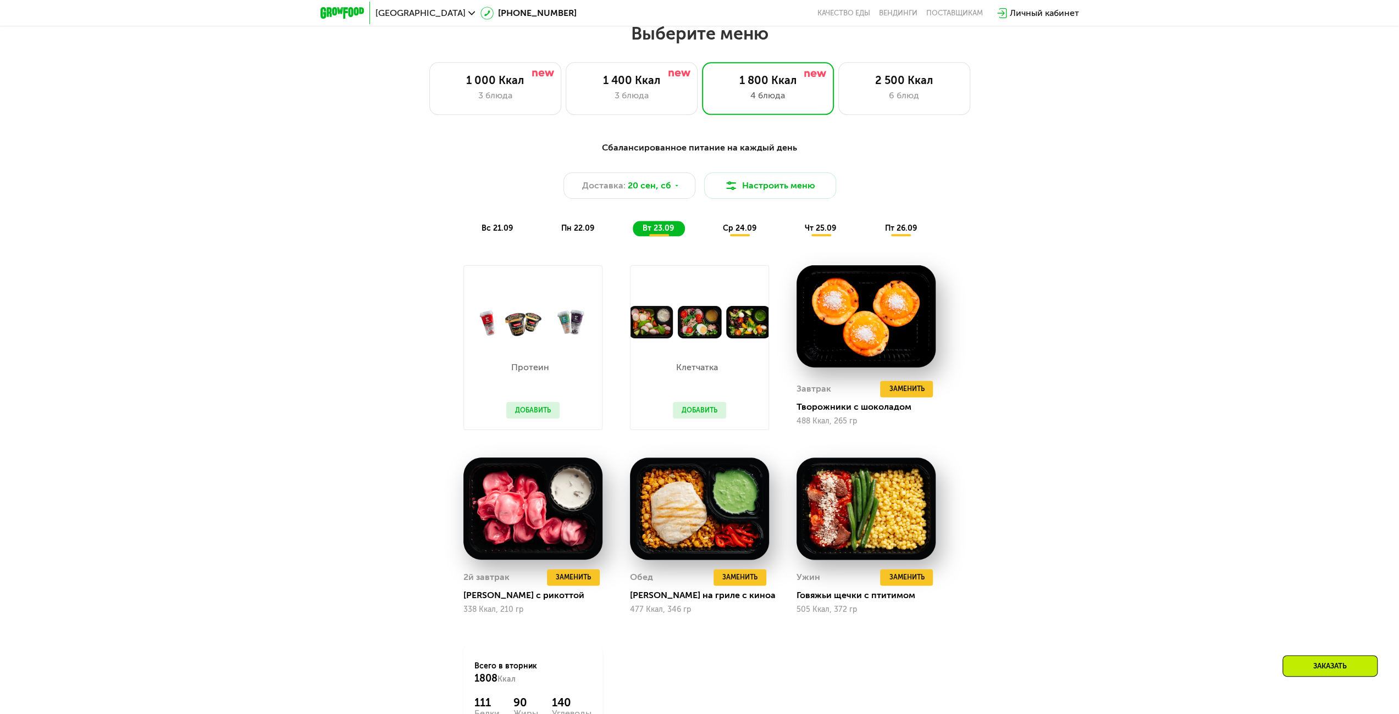
click at [734, 233] on span "ср 24.09" at bounding box center [740, 228] width 34 height 9
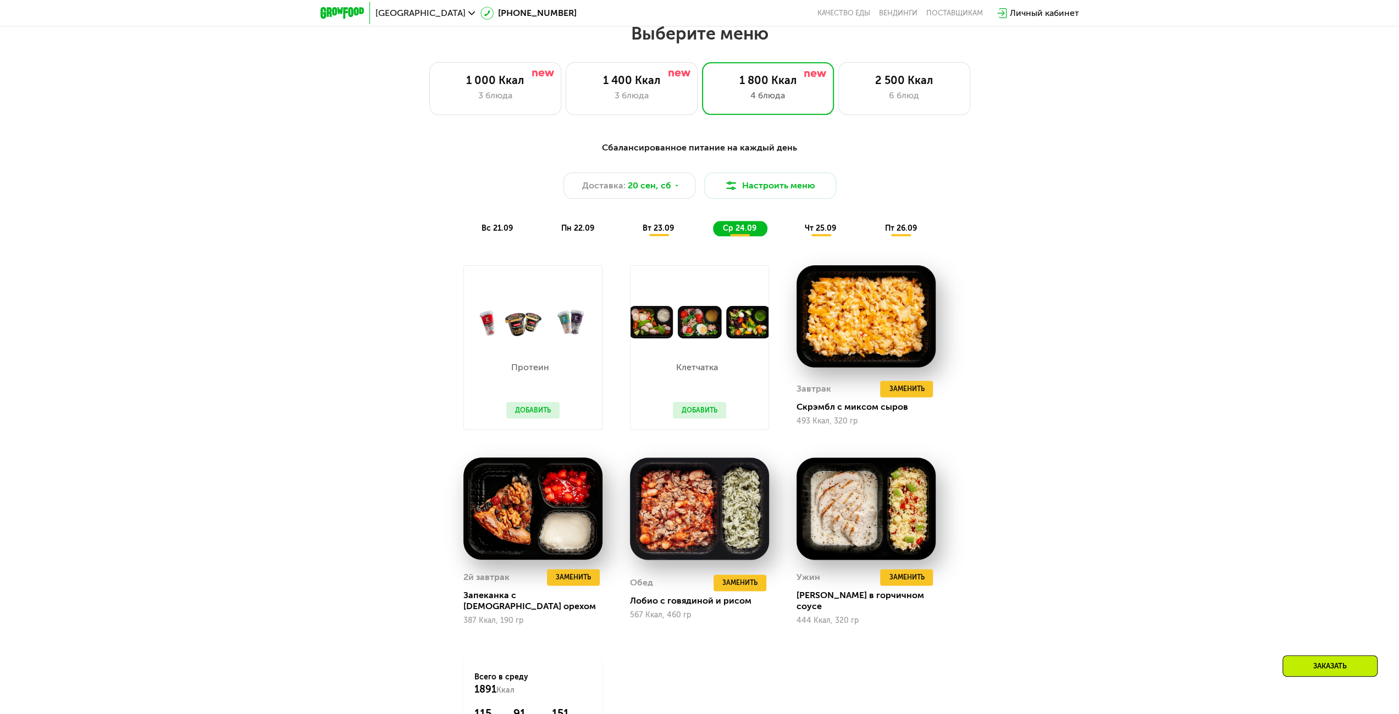
click at [806, 229] on span "чт 25.09" at bounding box center [820, 228] width 31 height 9
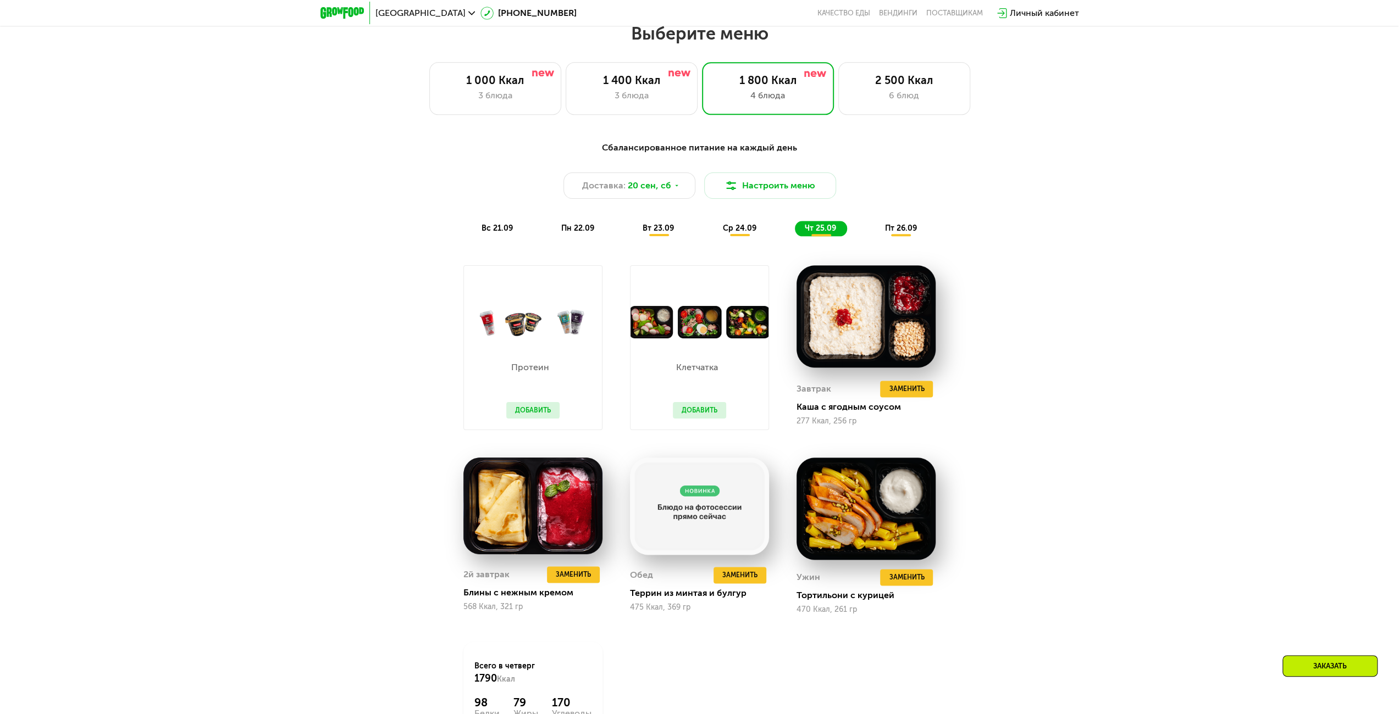
click at [896, 233] on span "пт 26.09" at bounding box center [900, 228] width 32 height 9
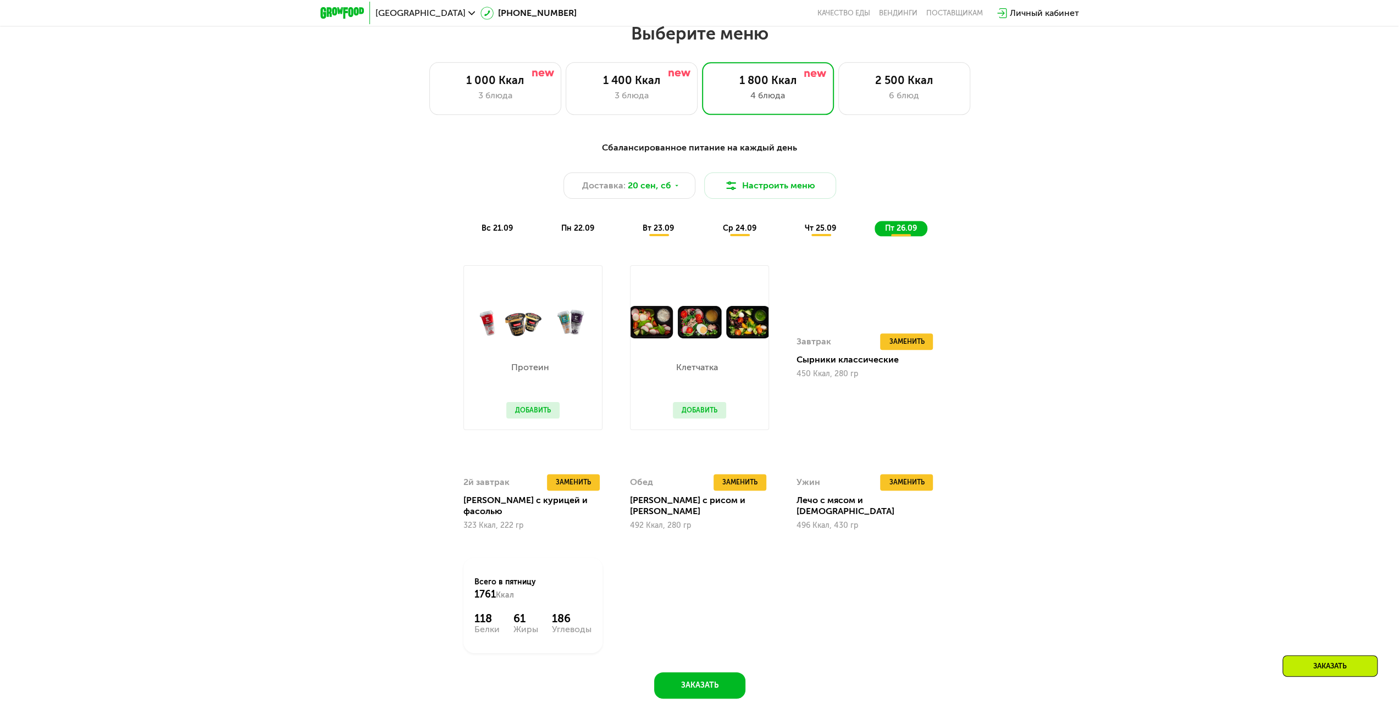
click at [512, 233] on span "вс 21.09" at bounding box center [496, 228] width 31 height 9
